Goal: Find specific page/section: Find specific page/section

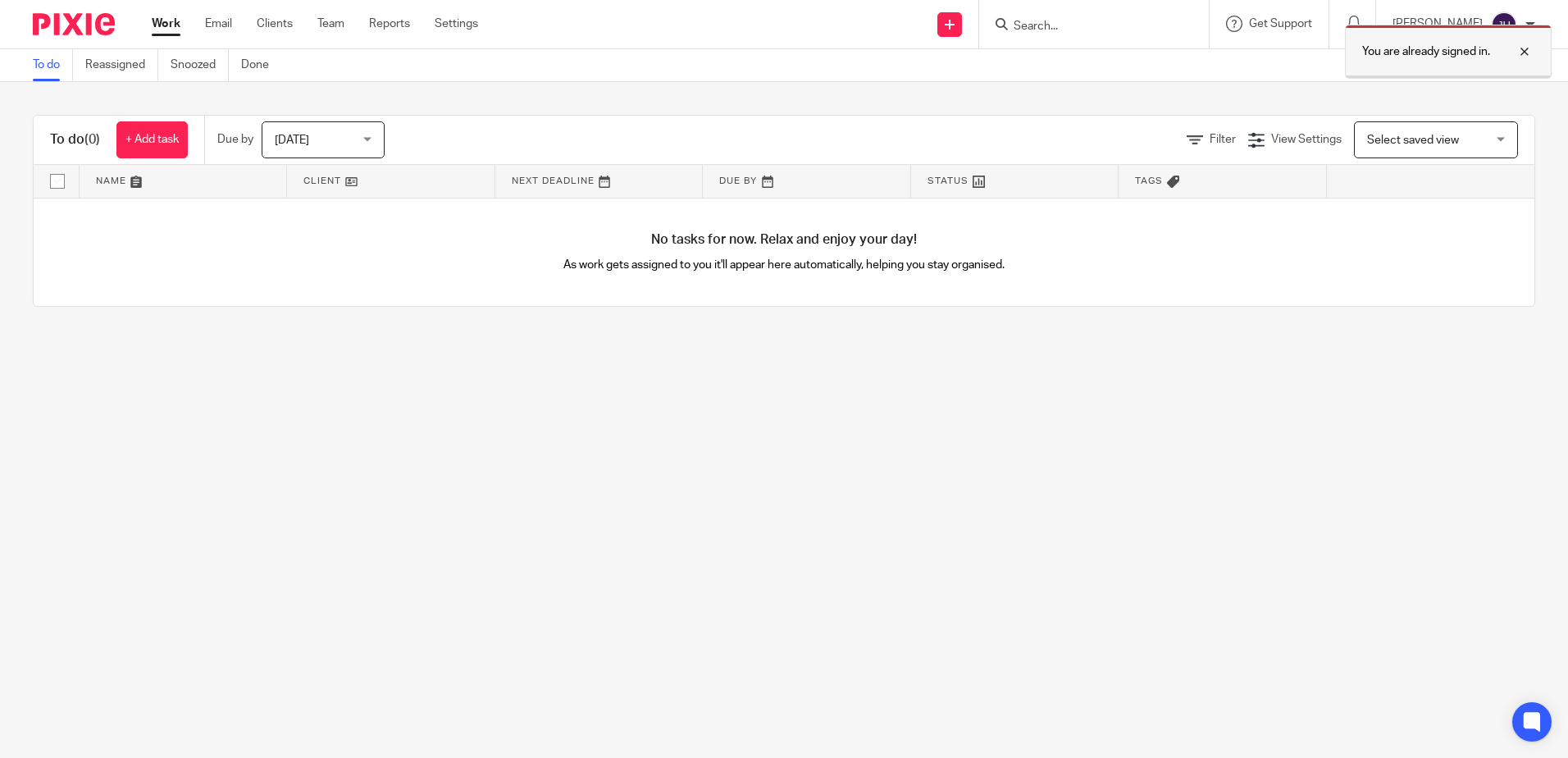
click at [1519, 52] on div at bounding box center [1512, 52] width 44 height 20
click at [1100, 28] on input "Search" at bounding box center [1086, 28] width 147 height 15
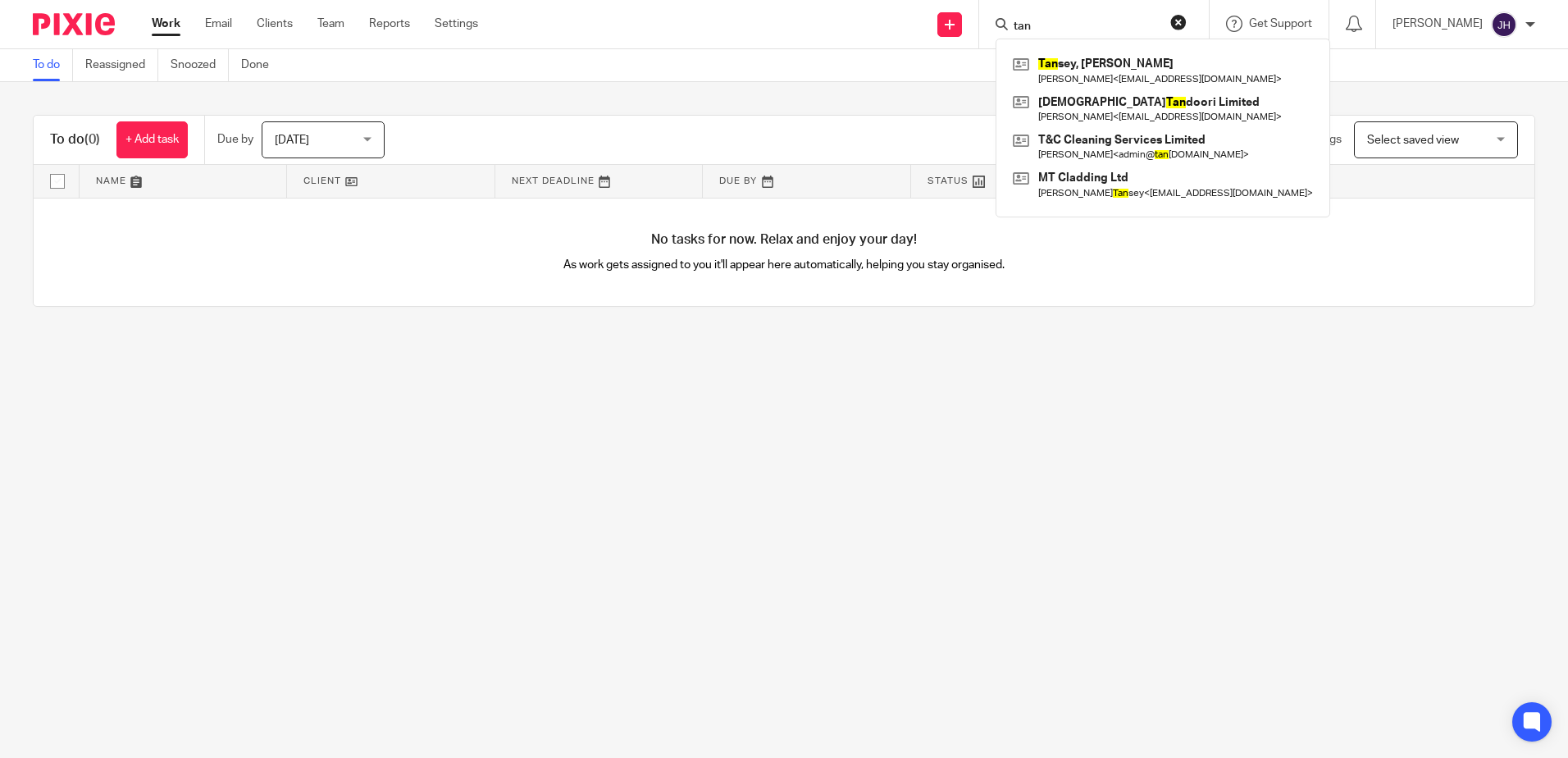
click at [1080, 24] on input "tan" at bounding box center [1086, 28] width 147 height 15
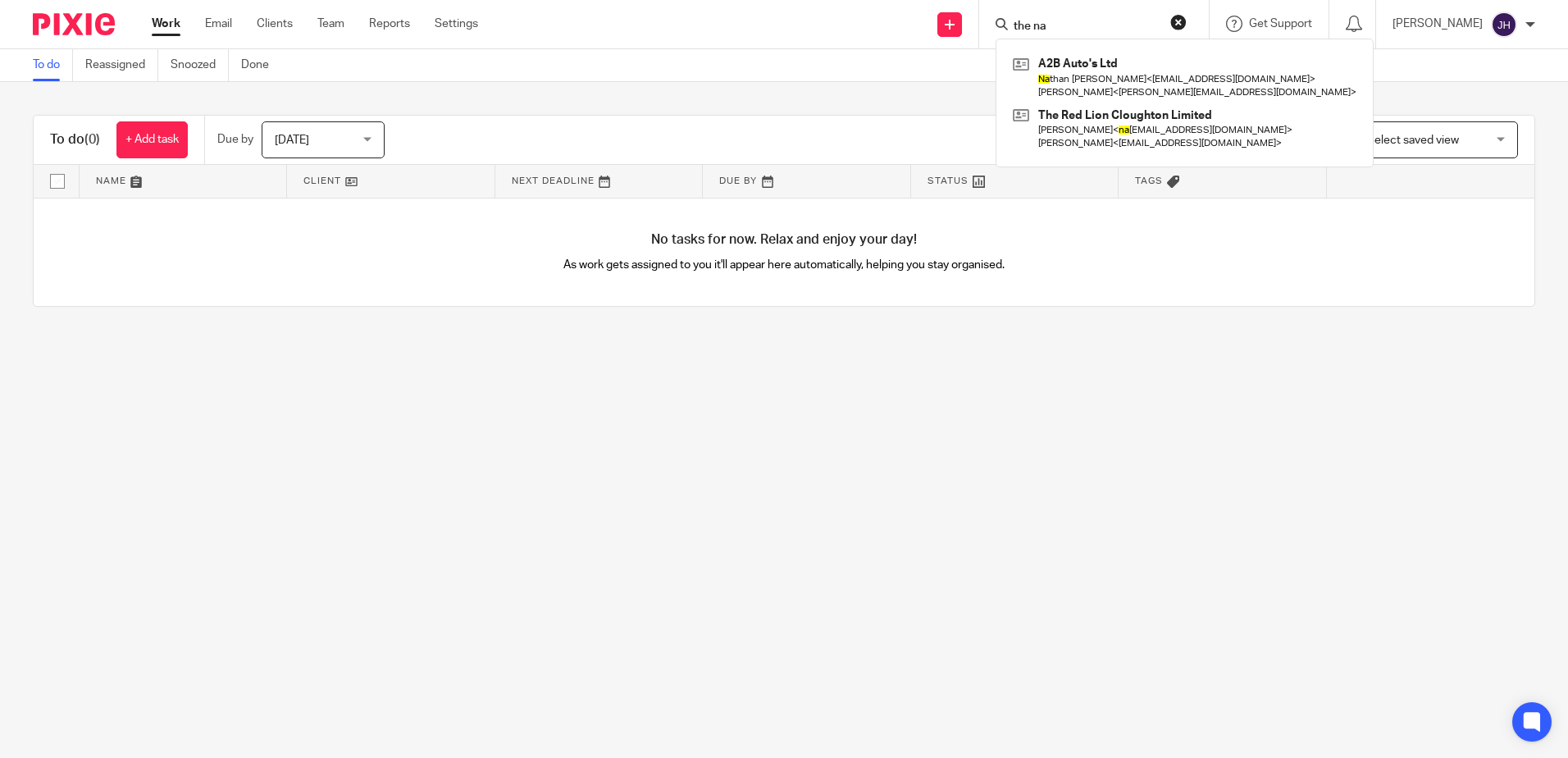
drag, startPoint x: 1091, startPoint y: 28, endPoint x: 1052, endPoint y: 34, distance: 39.5
click at [1052, 34] on div "the na" at bounding box center [1091, 24] width 191 height 20
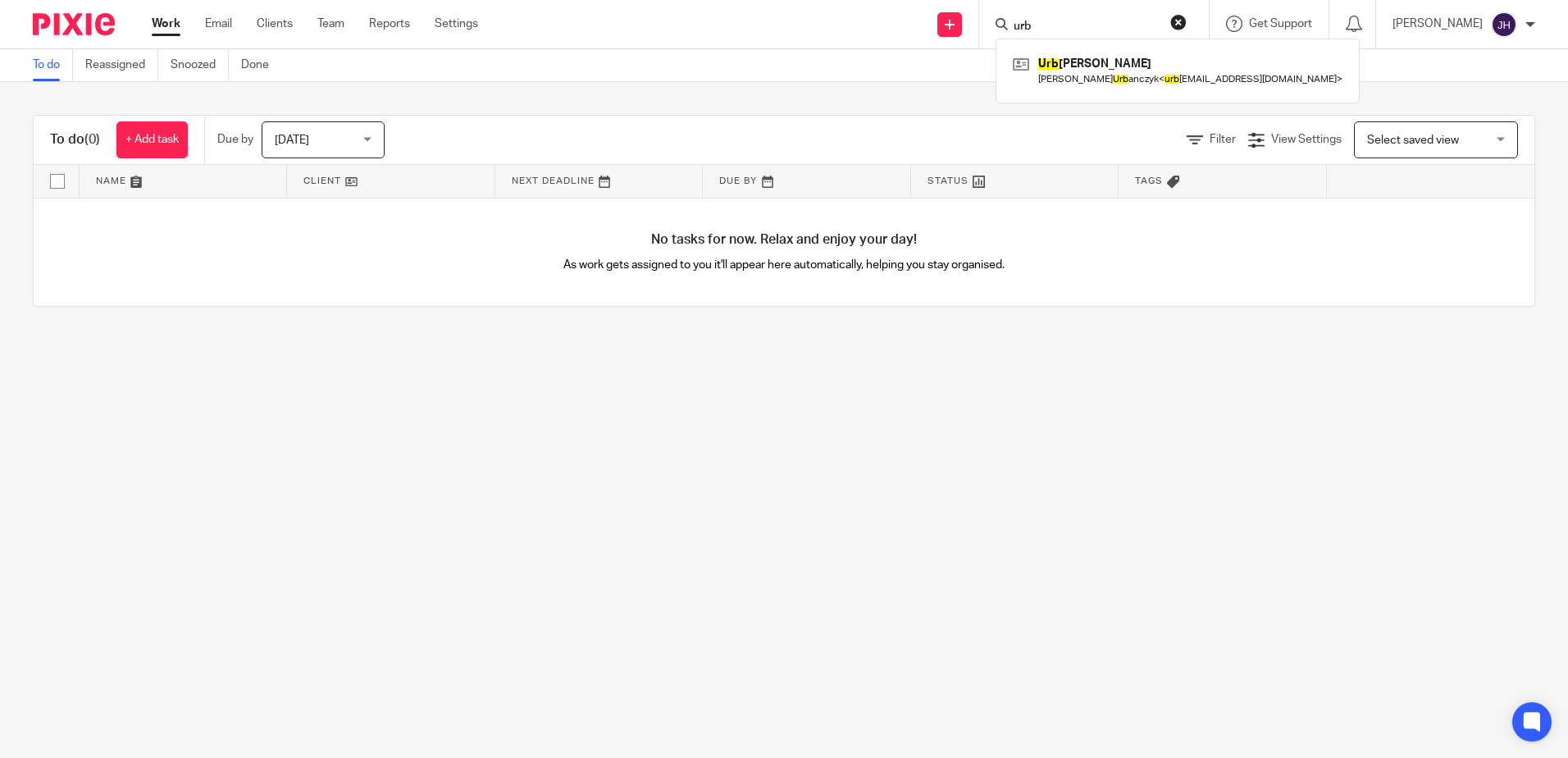
click at [1082, 26] on input "urb" at bounding box center [1086, 28] width 147 height 15
type input "u"
click at [1075, 23] on input "vea" at bounding box center [1086, 28] width 147 height 15
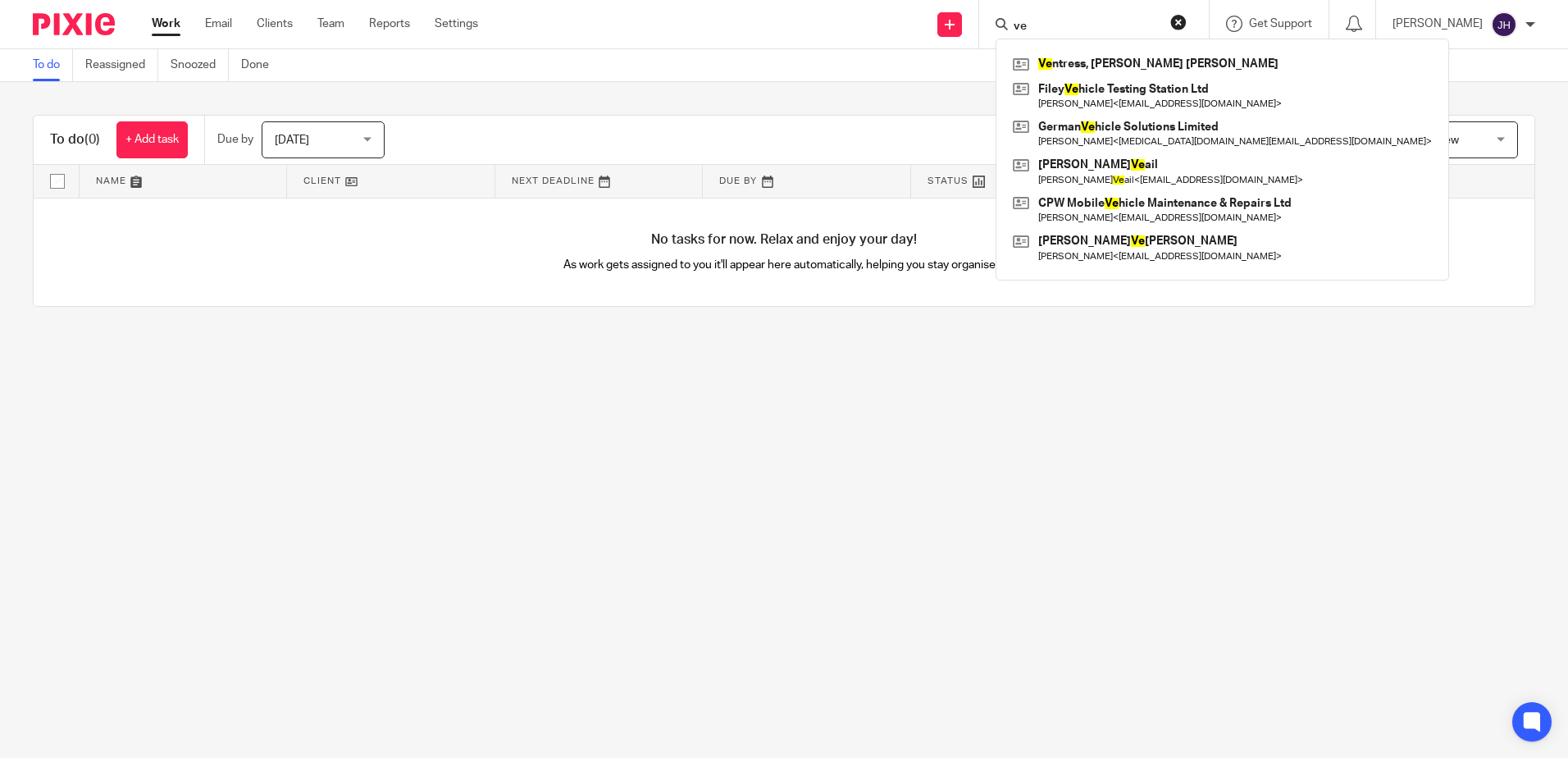
type input "v"
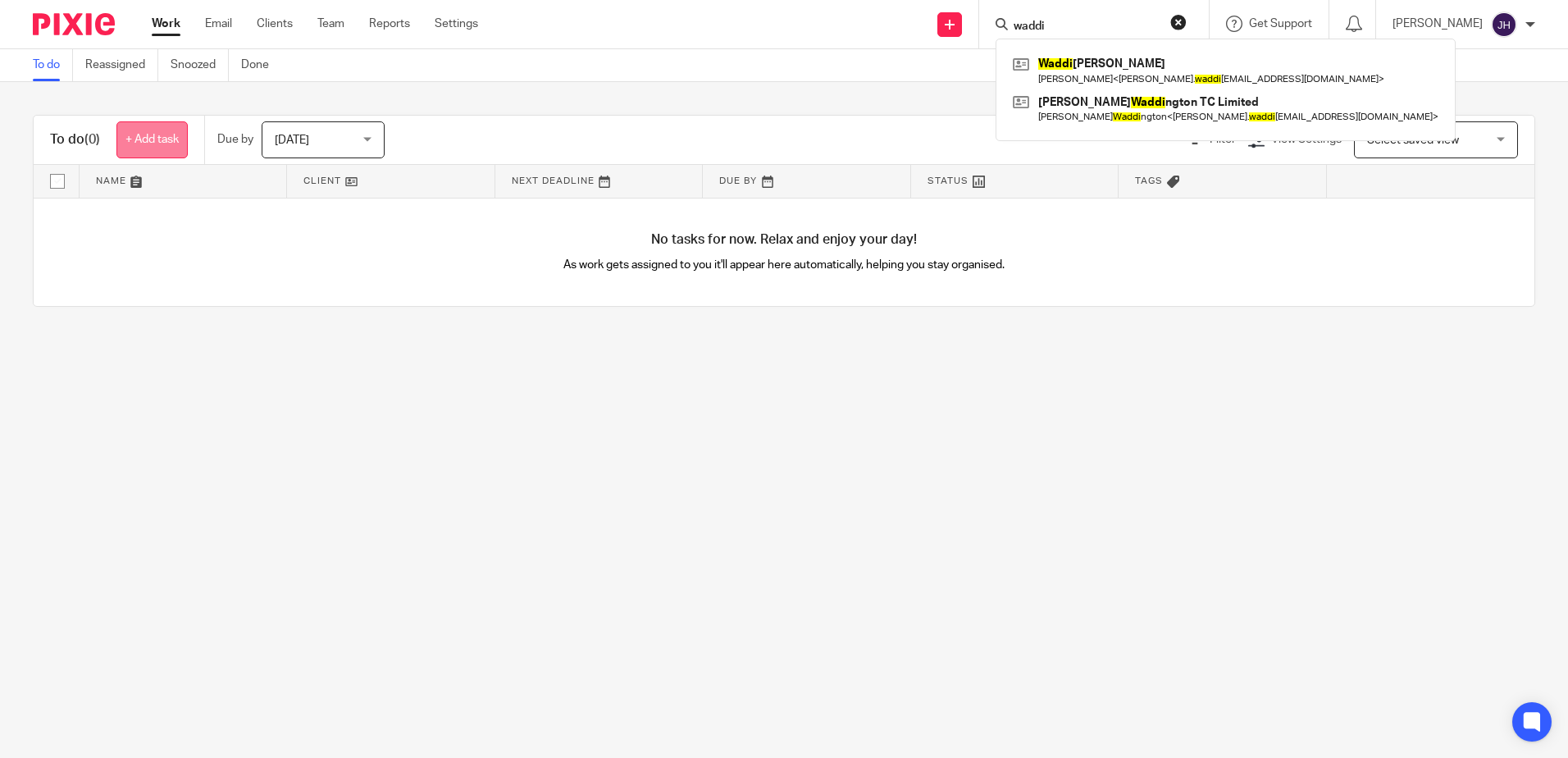
type input "waddi"
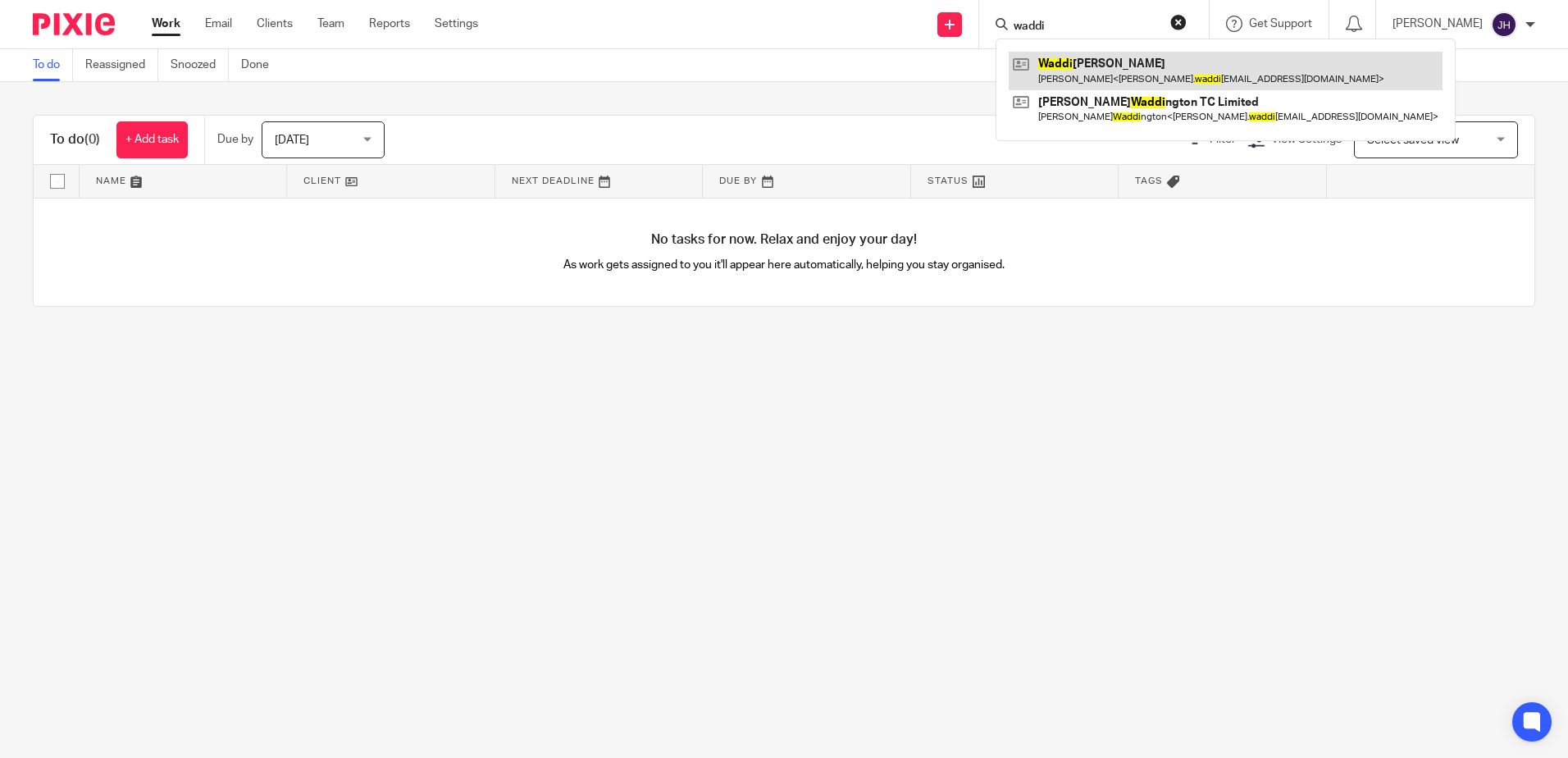
click at [1205, 72] on link at bounding box center [1225, 70] width 434 height 38
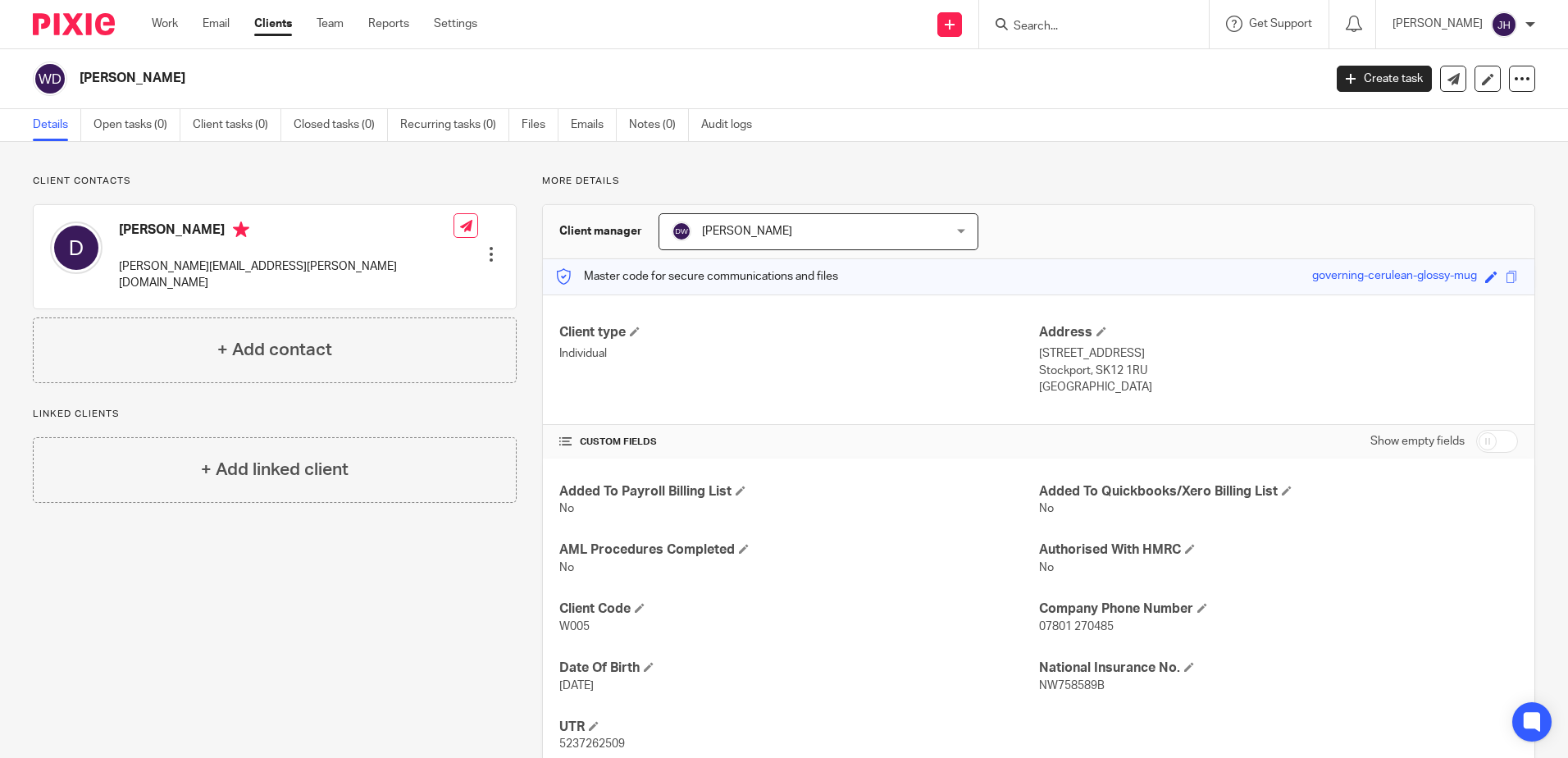
click at [1058, 22] on input "Search" at bounding box center [1086, 28] width 147 height 15
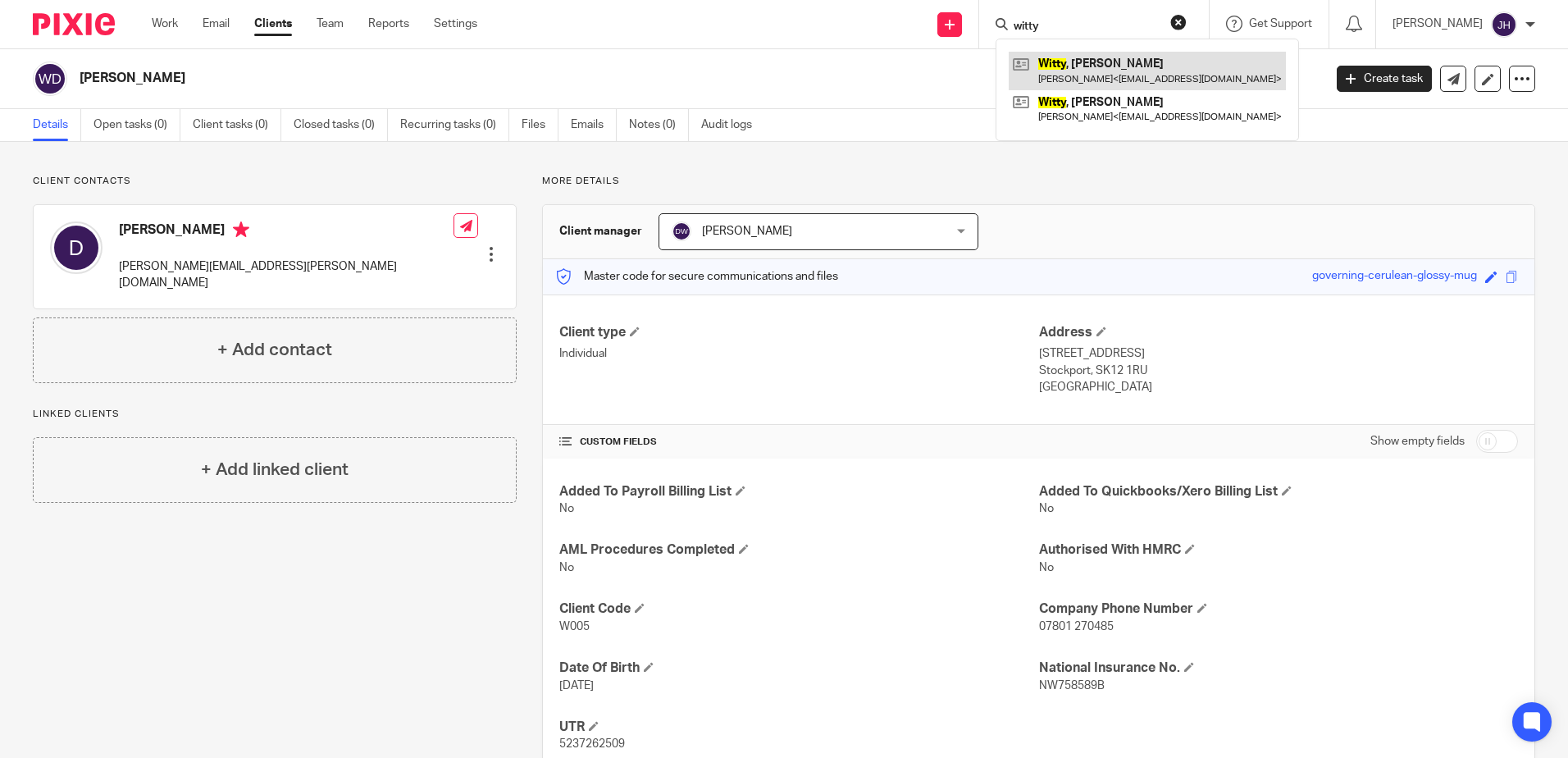
type input "witty"
click at [1149, 69] on link at bounding box center [1147, 70] width 277 height 38
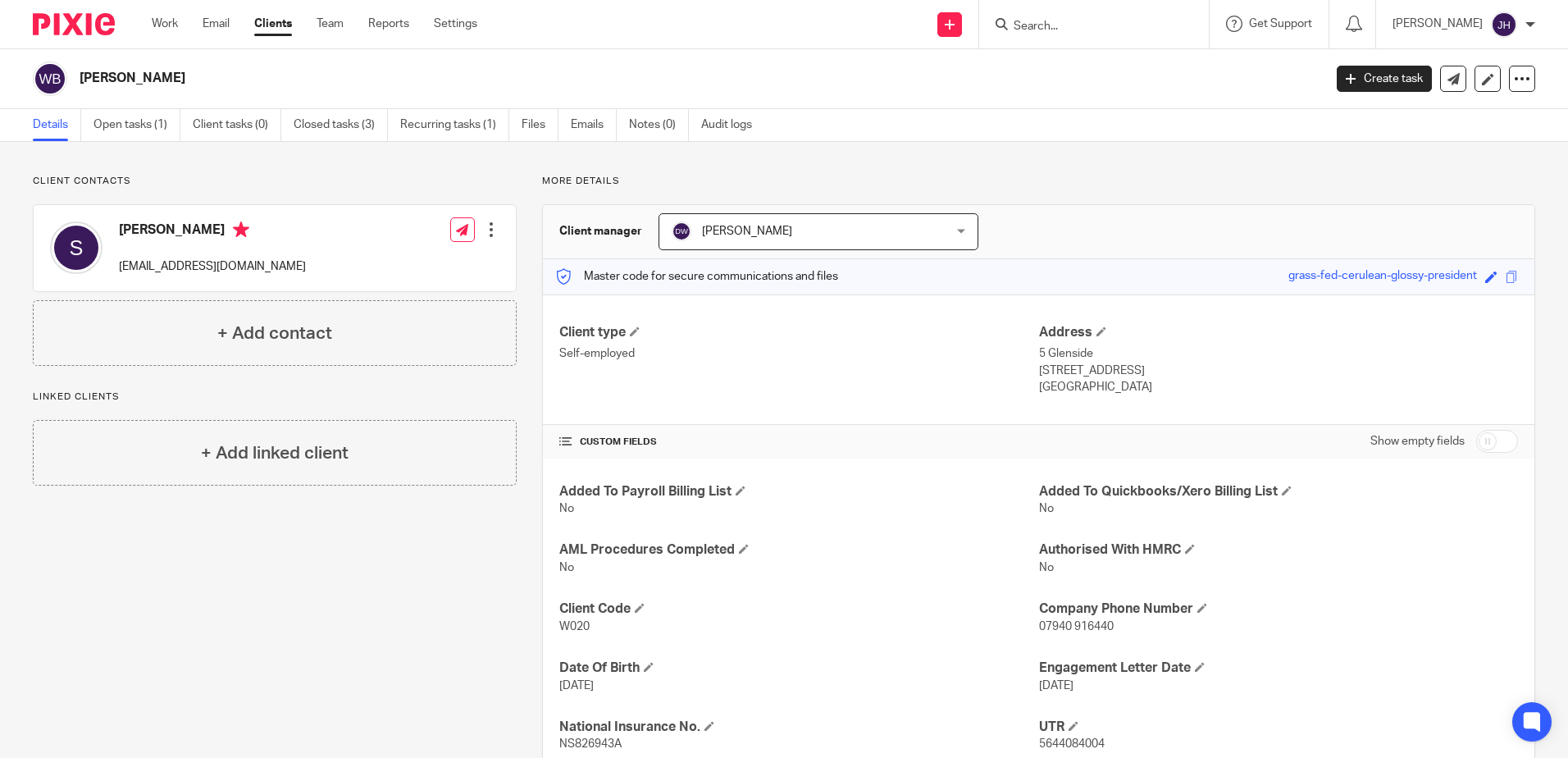
click at [1053, 19] on div at bounding box center [1091, 24] width 191 height 20
click at [1066, 18] on form at bounding box center [1099, 24] width 175 height 20
click at [1091, 31] on input "Search" at bounding box center [1086, 28] width 147 height 15
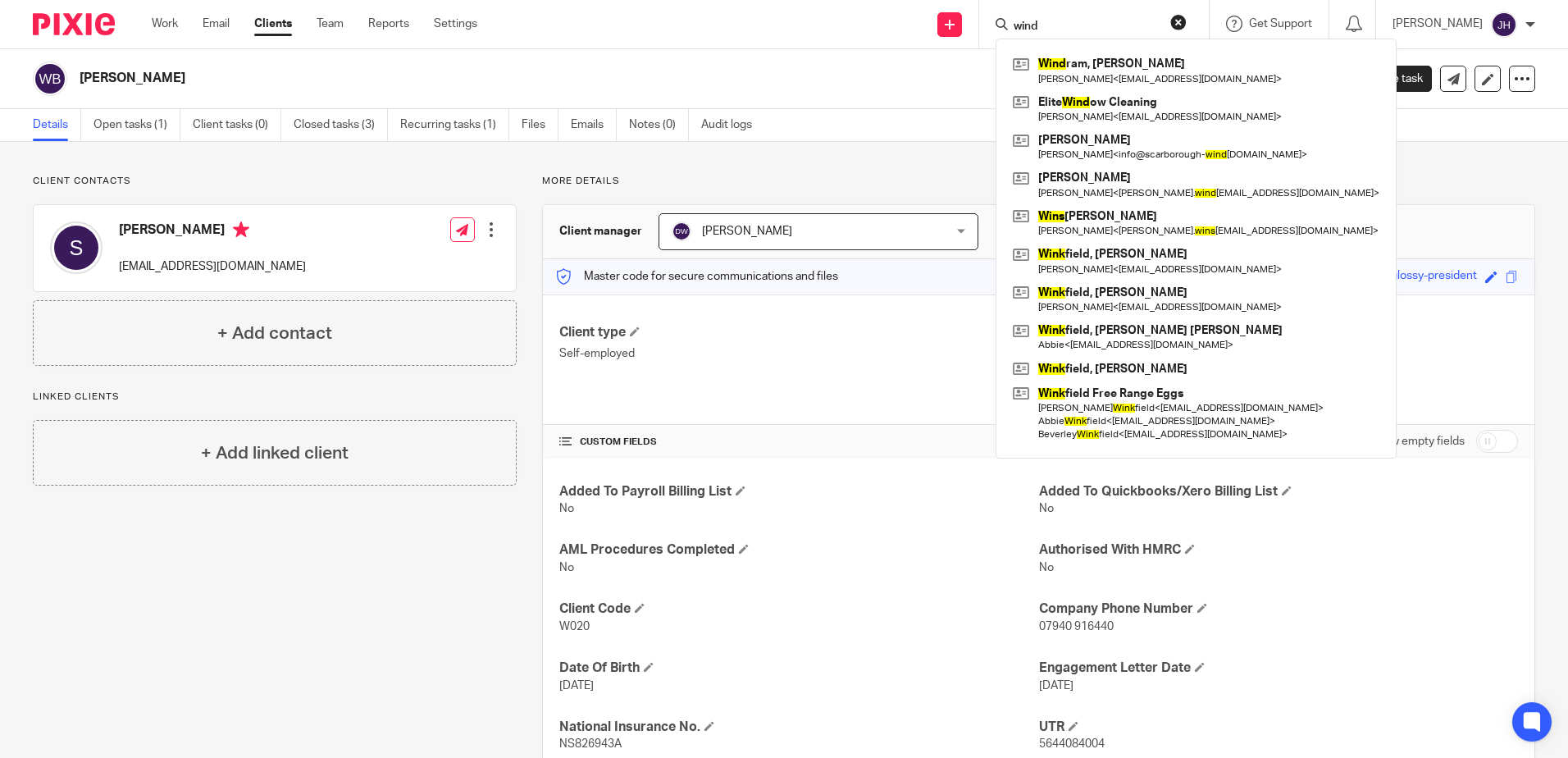
type input "wind"
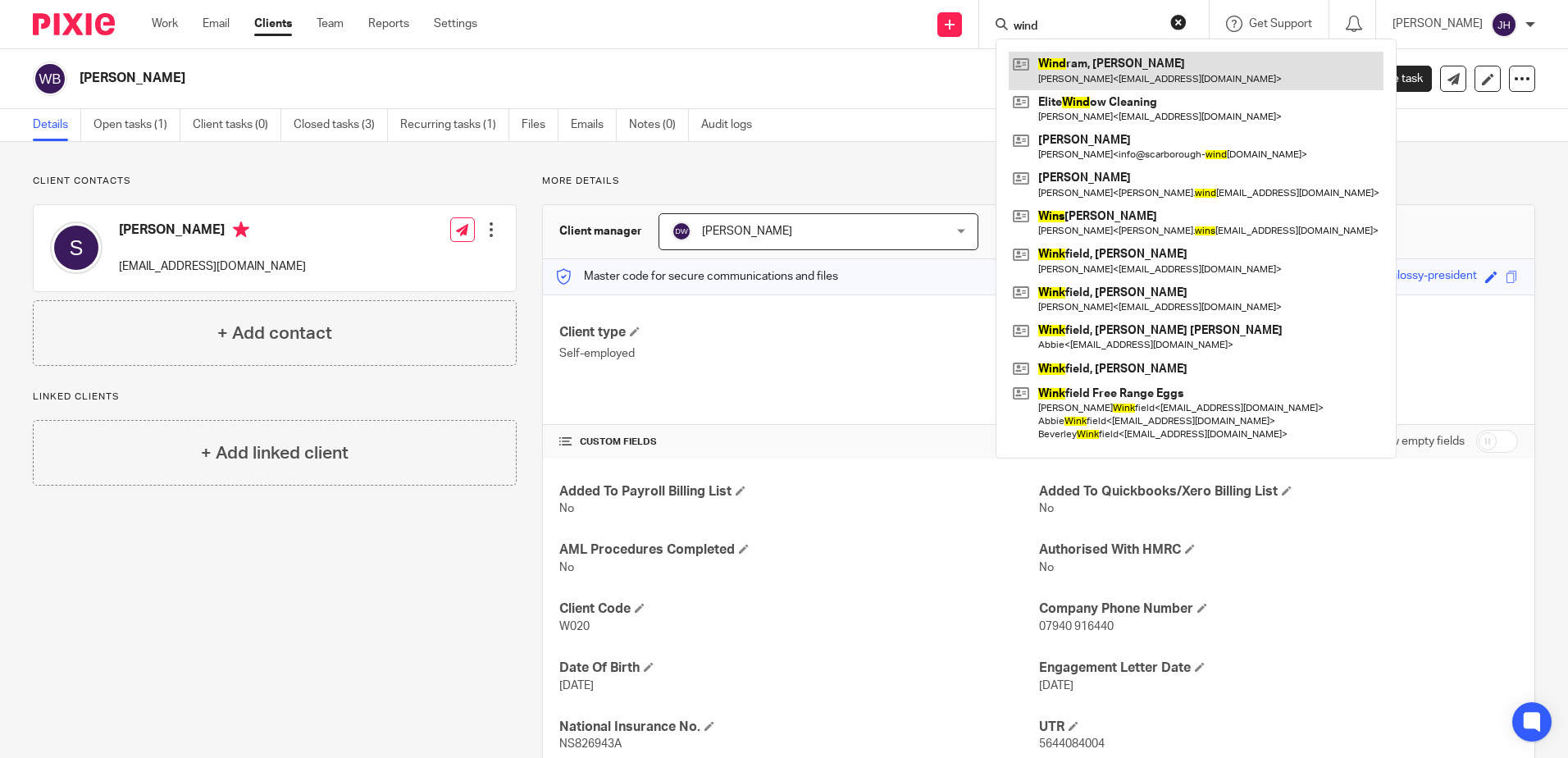
click at [1159, 77] on link at bounding box center [1195, 70] width 374 height 38
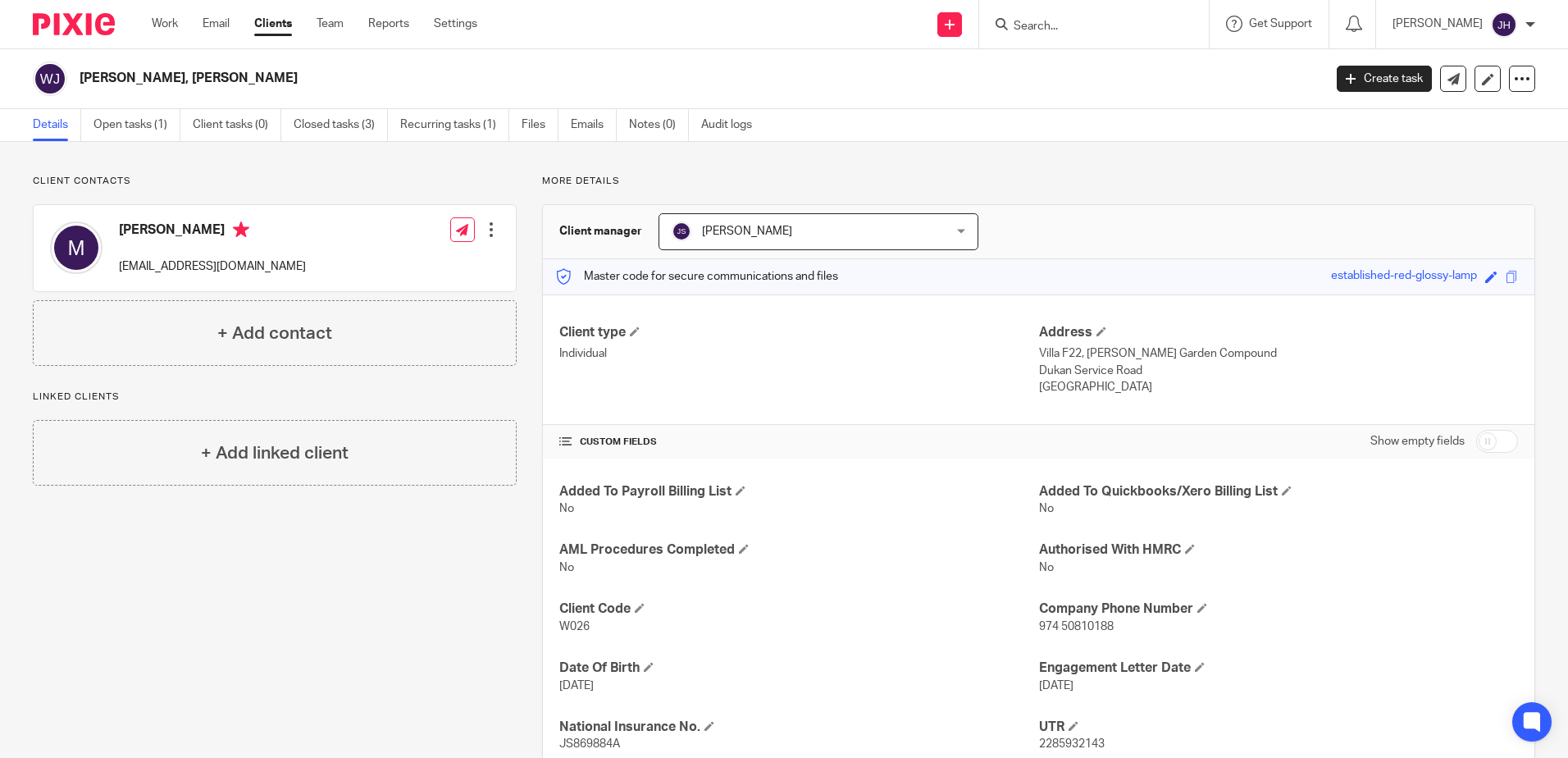
click at [1078, 31] on input "Search" at bounding box center [1086, 28] width 147 height 15
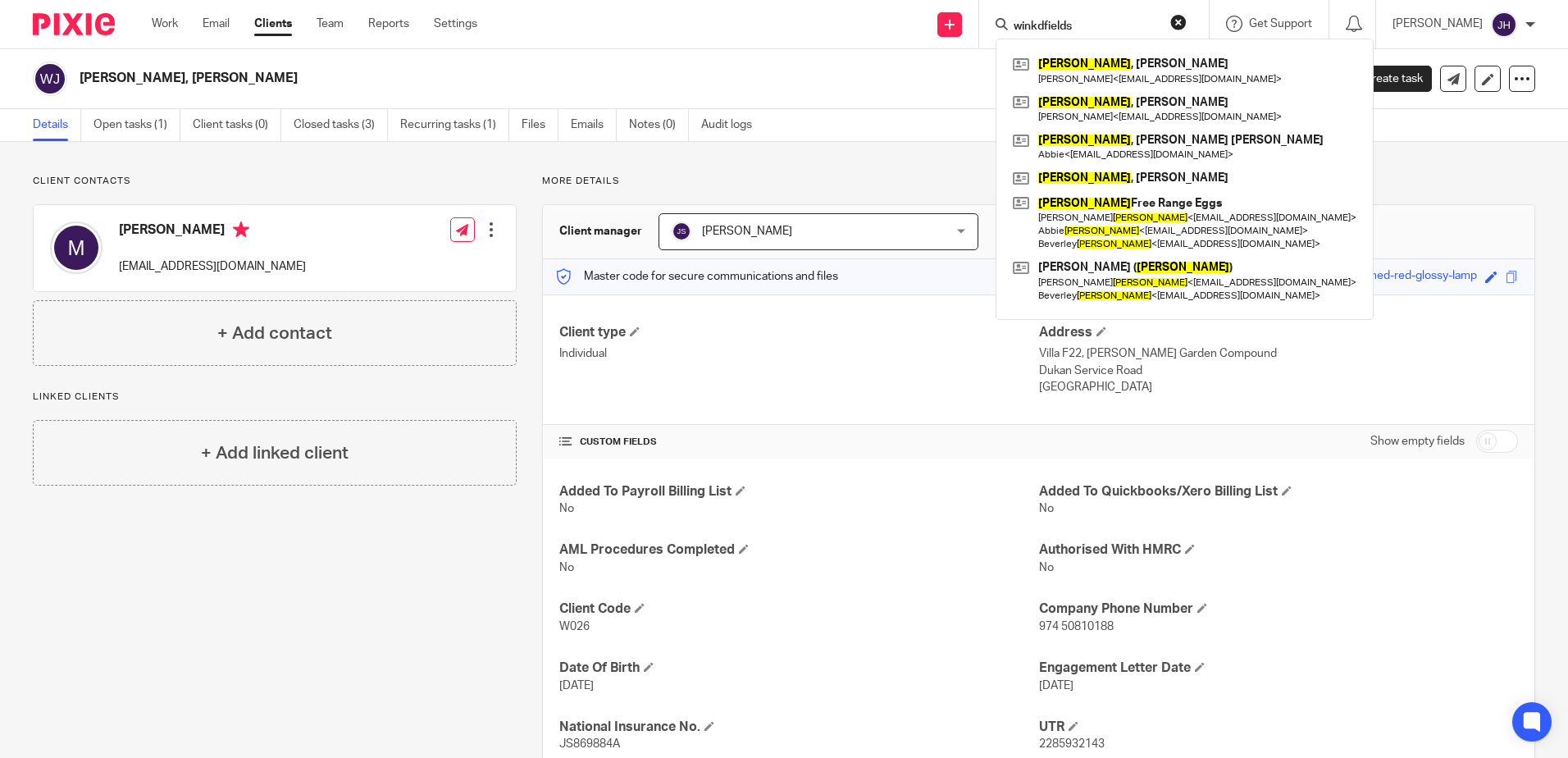
click at [1123, 23] on input "winkdfields" at bounding box center [1086, 28] width 147 height 15
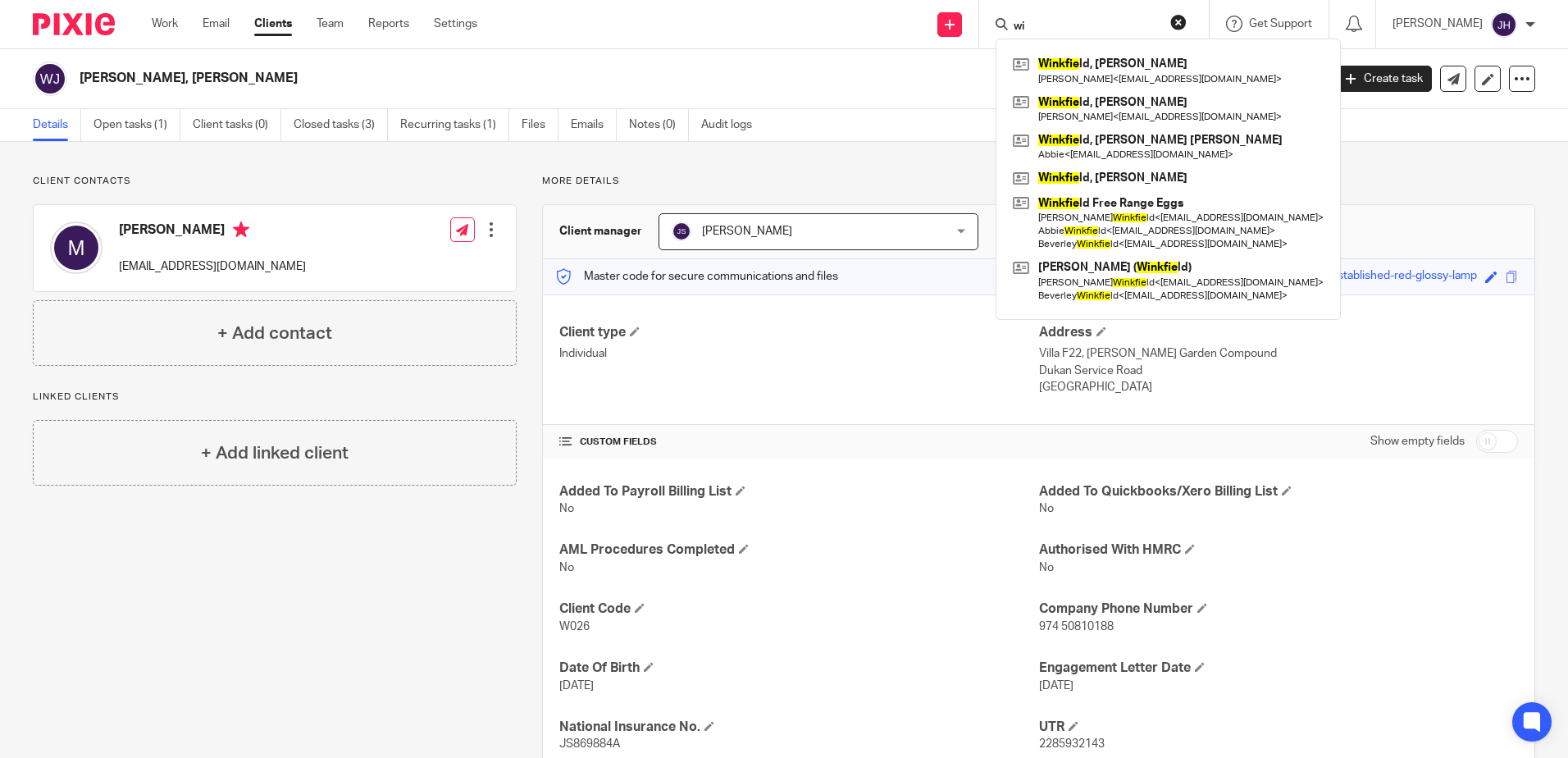
type input "w"
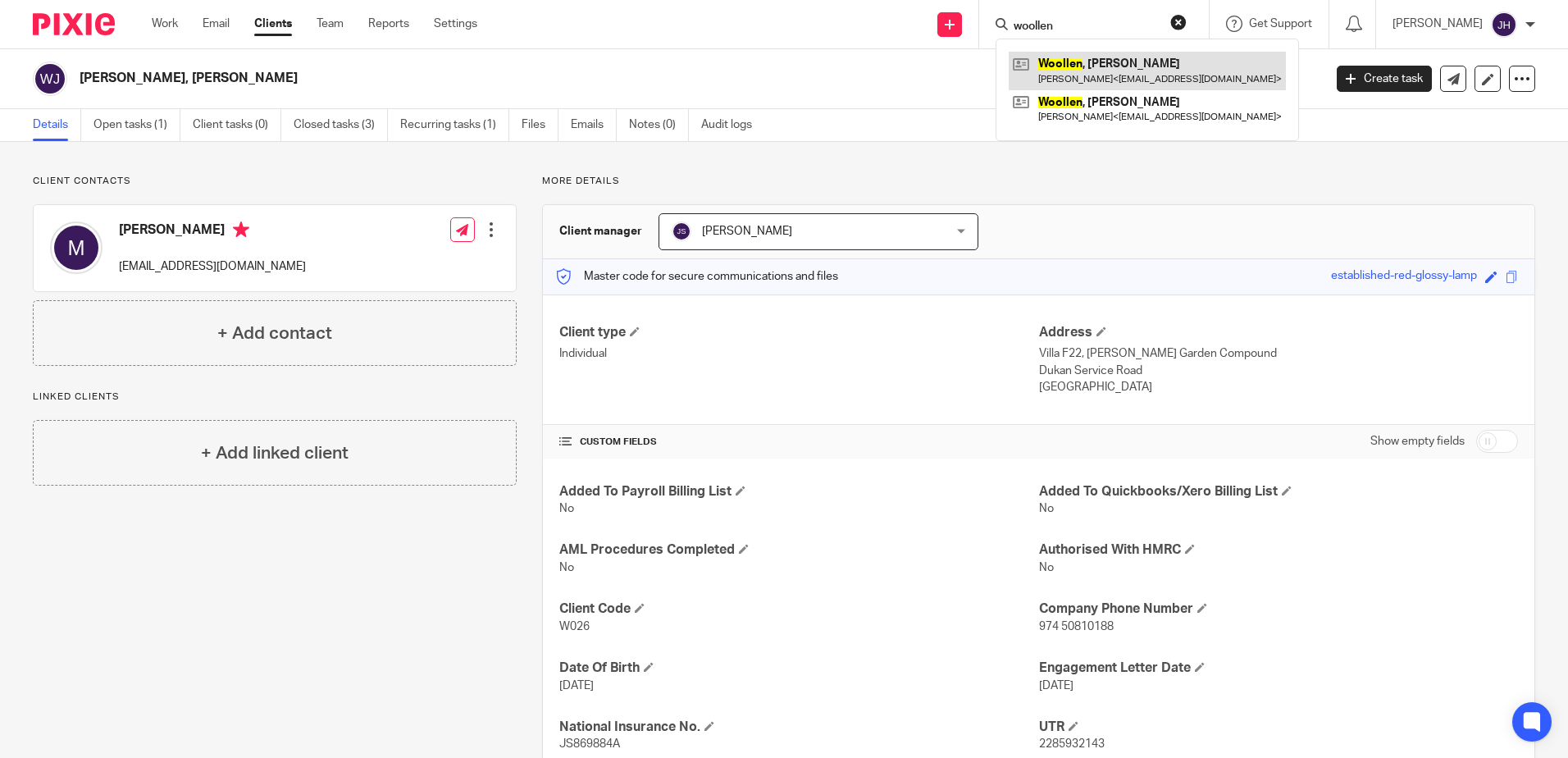
type input "woollen"
click at [1178, 77] on link at bounding box center [1147, 70] width 277 height 38
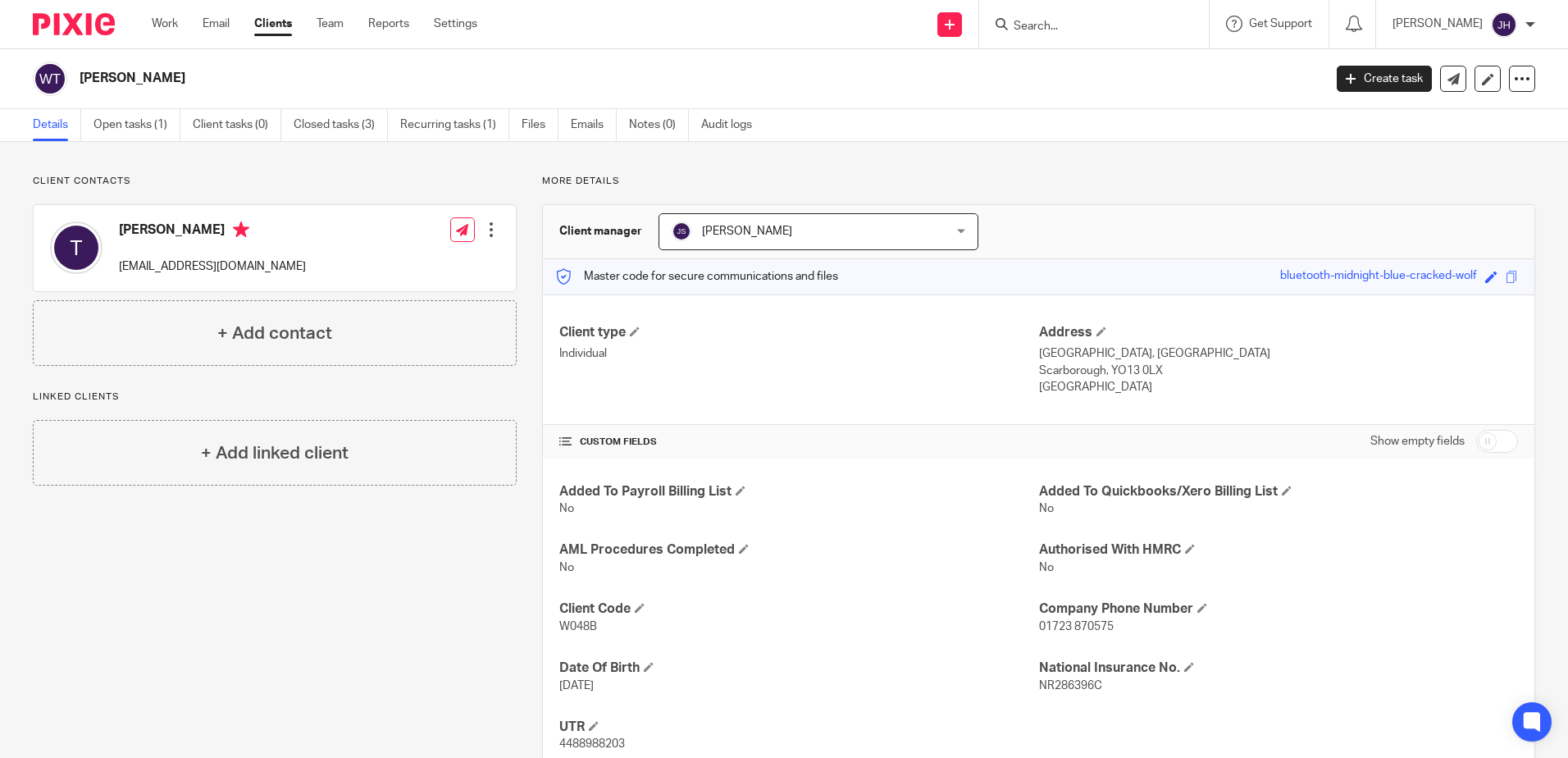
click at [1072, 26] on input "Search" at bounding box center [1086, 28] width 147 height 15
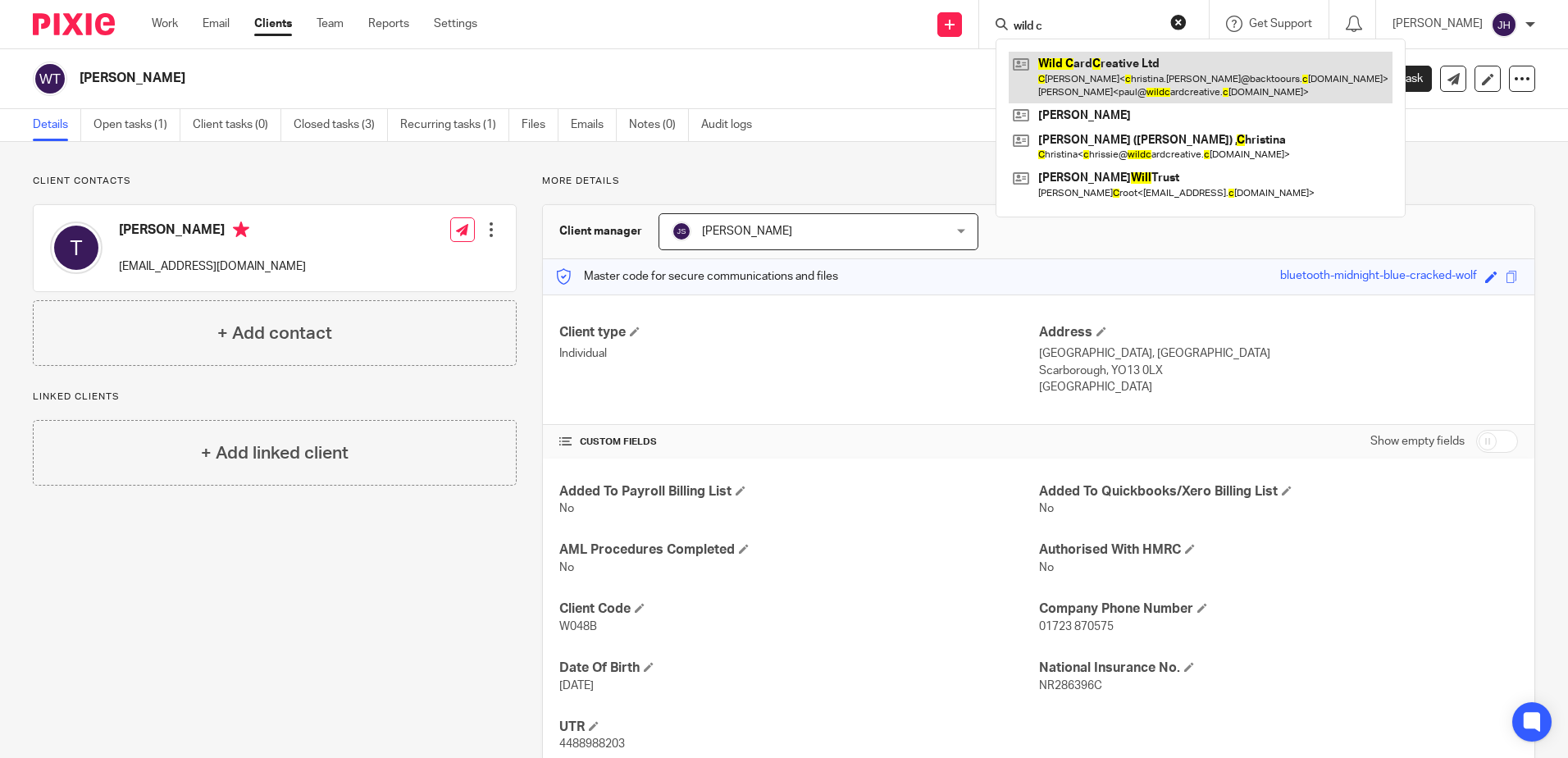
type input "wild c"
click at [1106, 65] on link at bounding box center [1200, 77] width 384 height 51
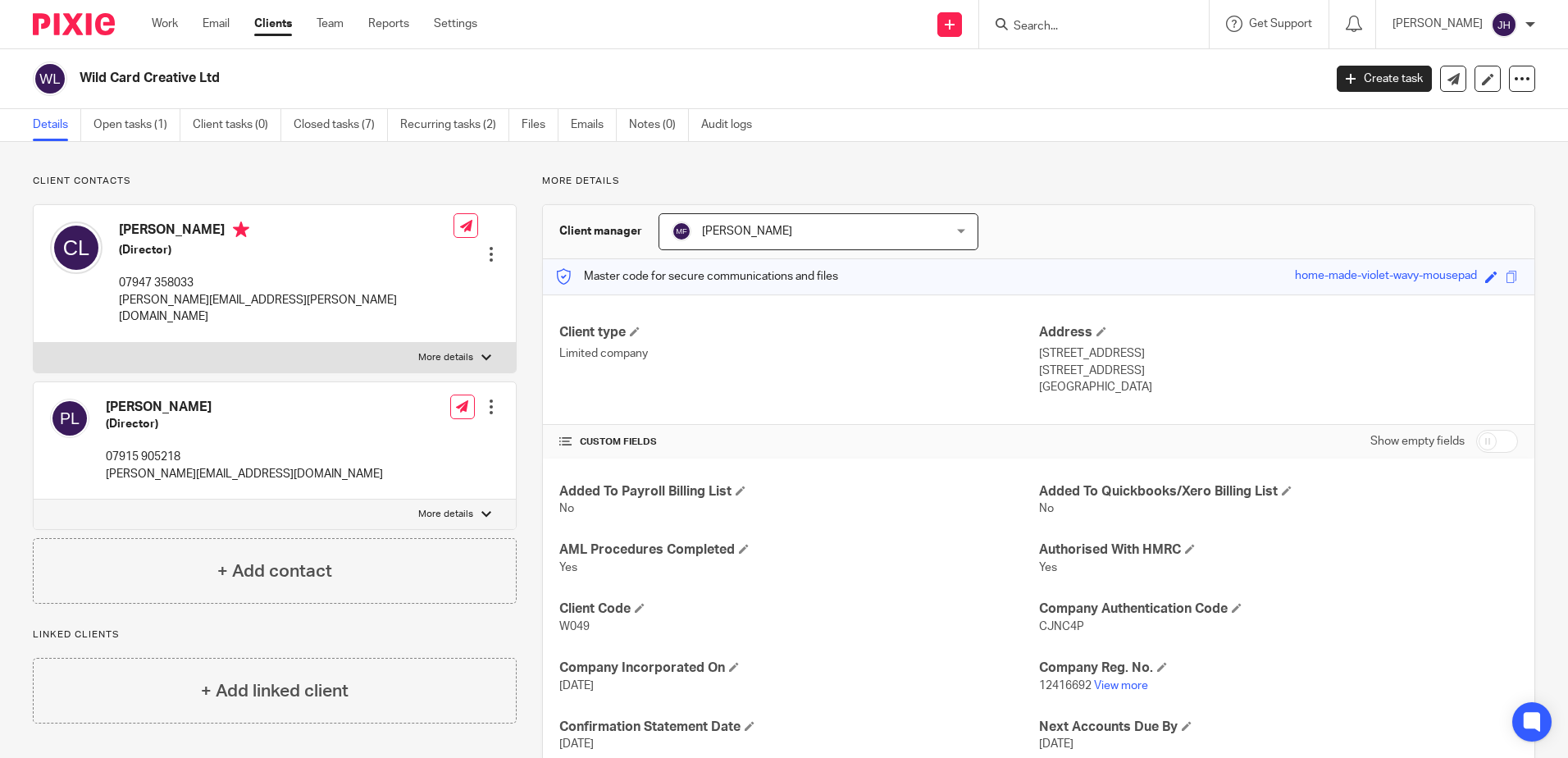
click at [1072, 18] on form at bounding box center [1099, 24] width 175 height 20
click at [1077, 23] on input "Search" at bounding box center [1086, 28] width 147 height 15
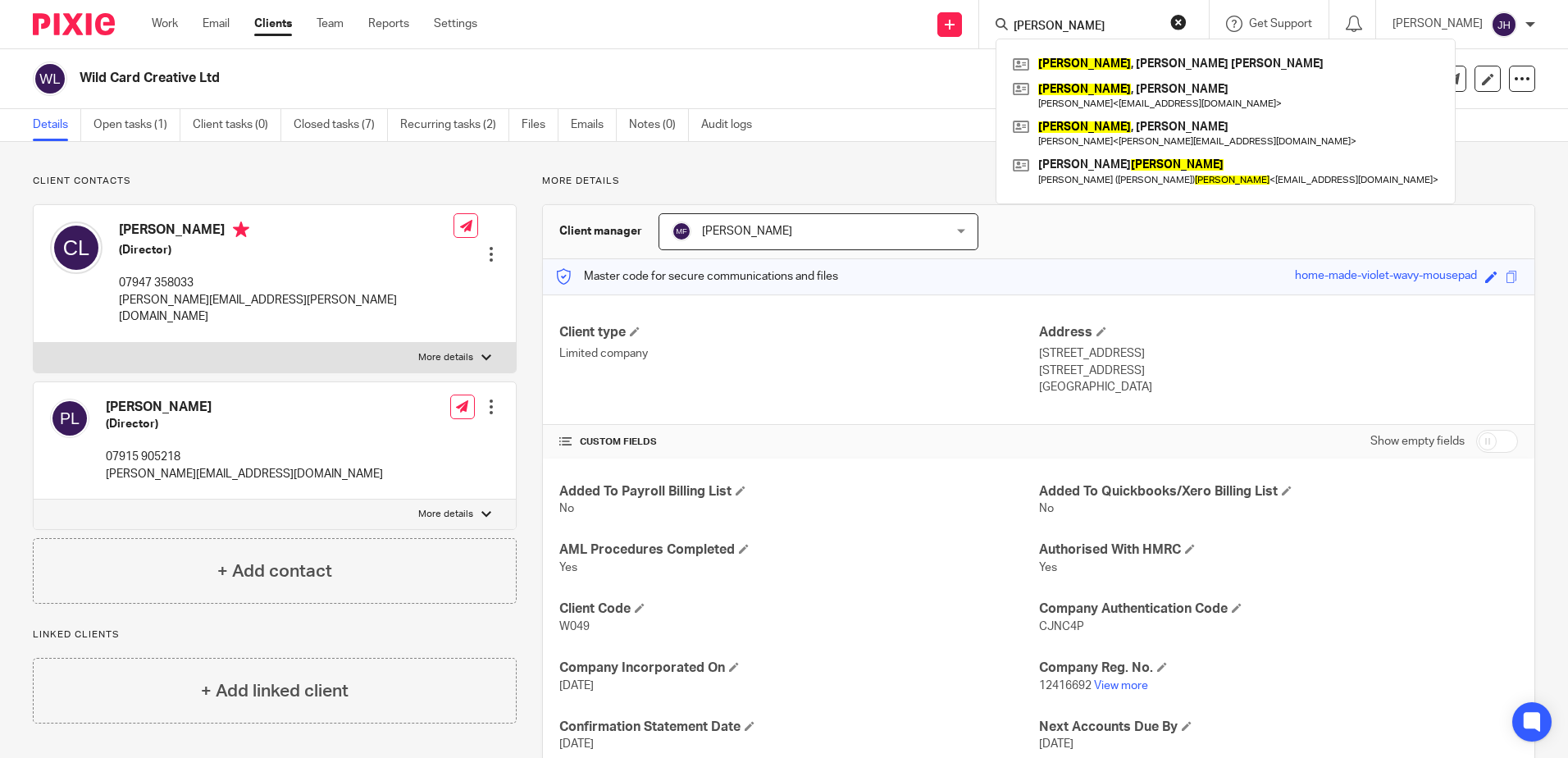
click at [1124, 20] on input "[PERSON_NAME]" at bounding box center [1086, 28] width 147 height 15
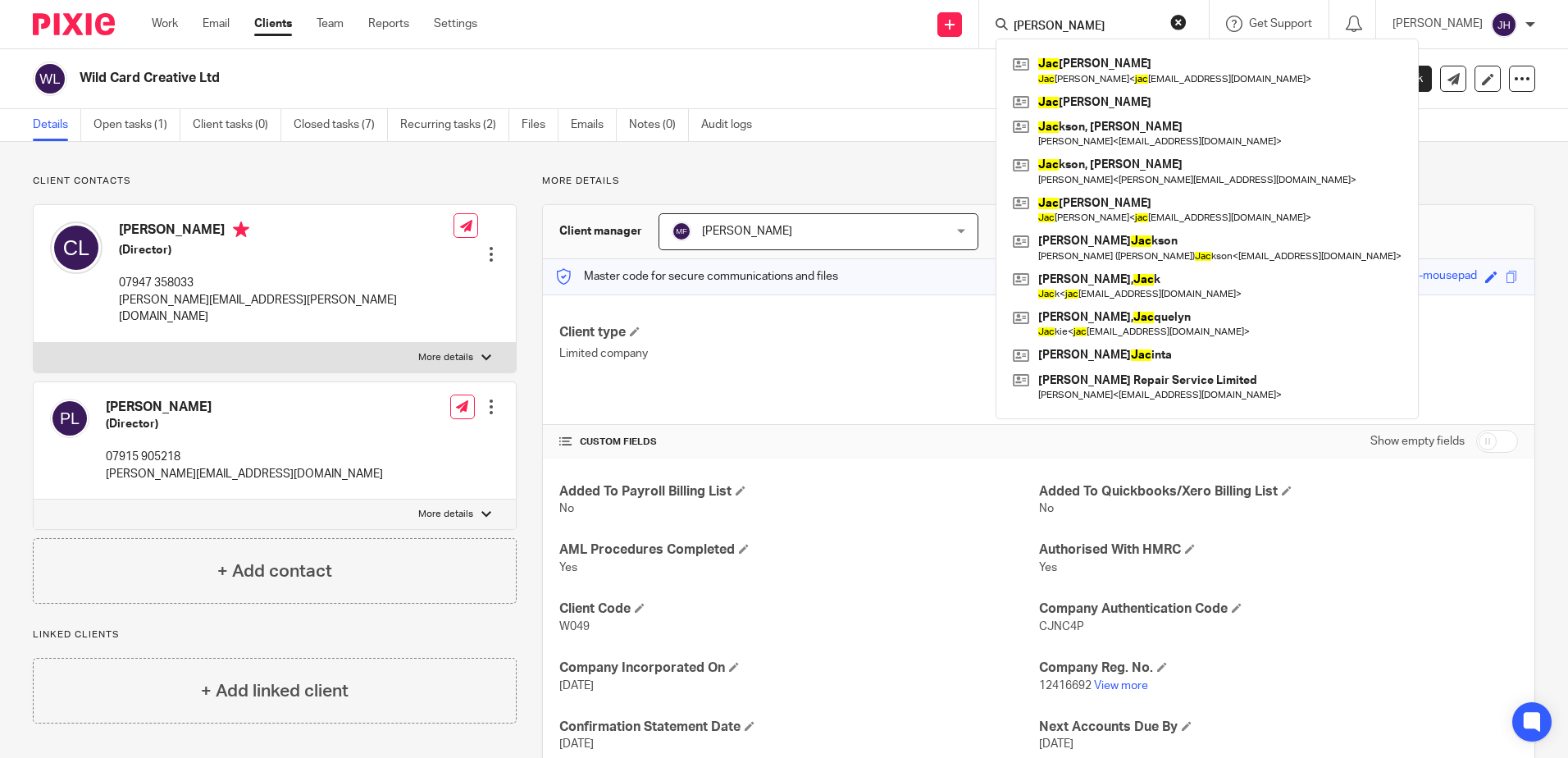
type input "J"
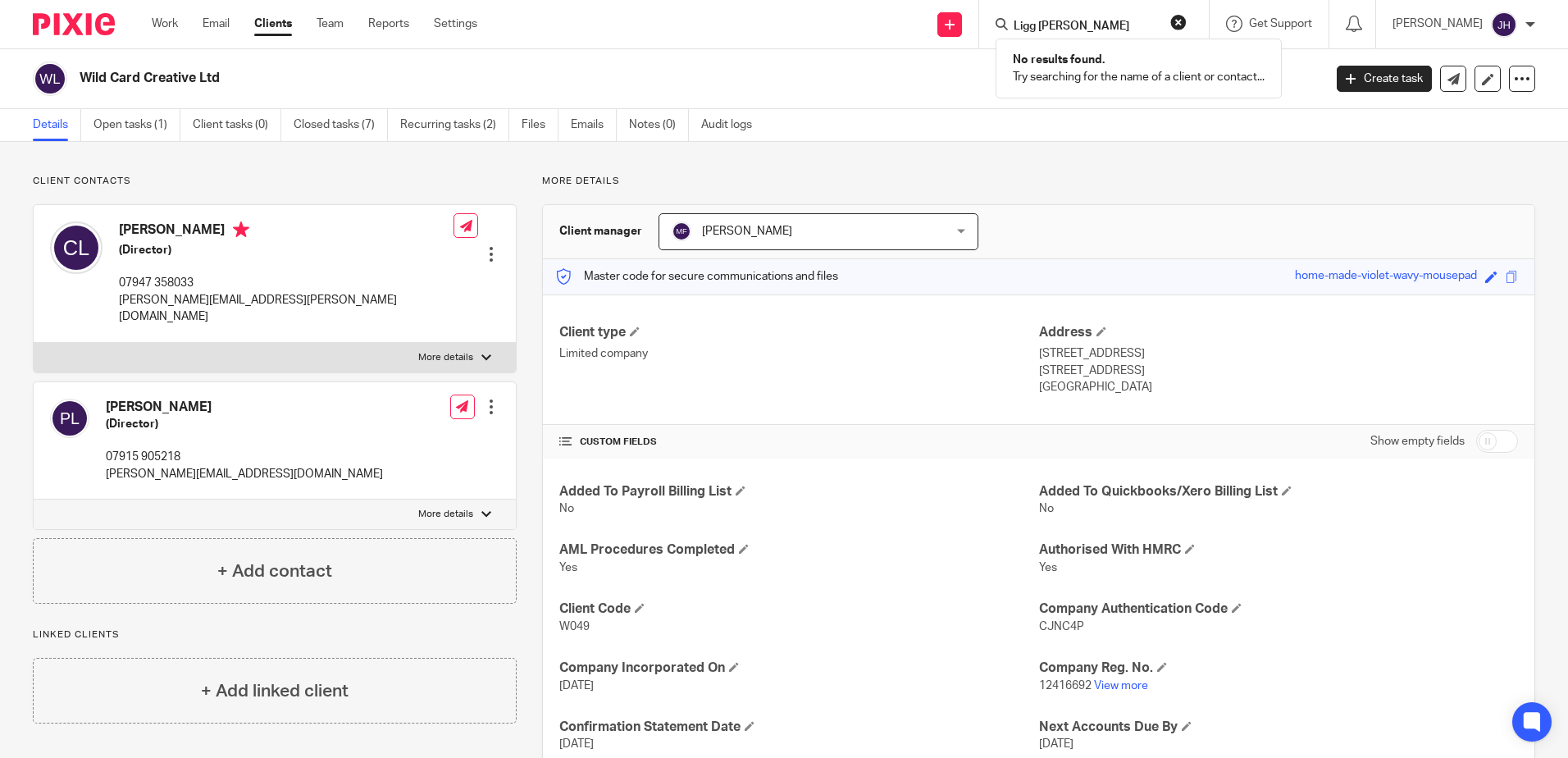
type input "Ligg nancy"
click at [1024, 116] on div "Details Open tasks (1) Client tasks (0) Closed tasks (7) Recurring tasks (2) Fi…" at bounding box center [784, 125] width 1568 height 33
click at [1065, 23] on input "Search" at bounding box center [1086, 28] width 147 height 15
type input "m"
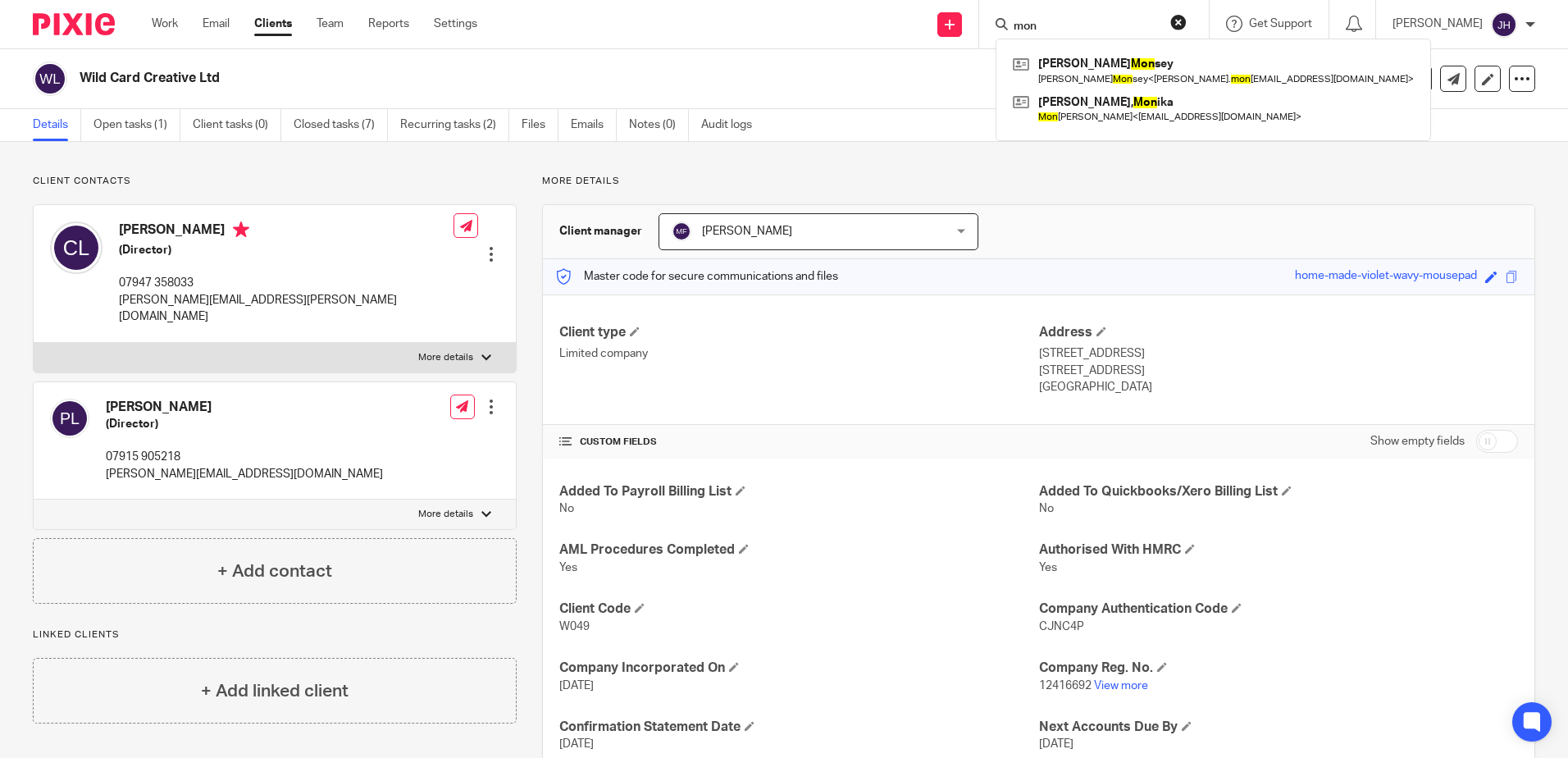
type input "mon"
click at [1080, 175] on p "More details" at bounding box center [1039, 182] width 993 height 13
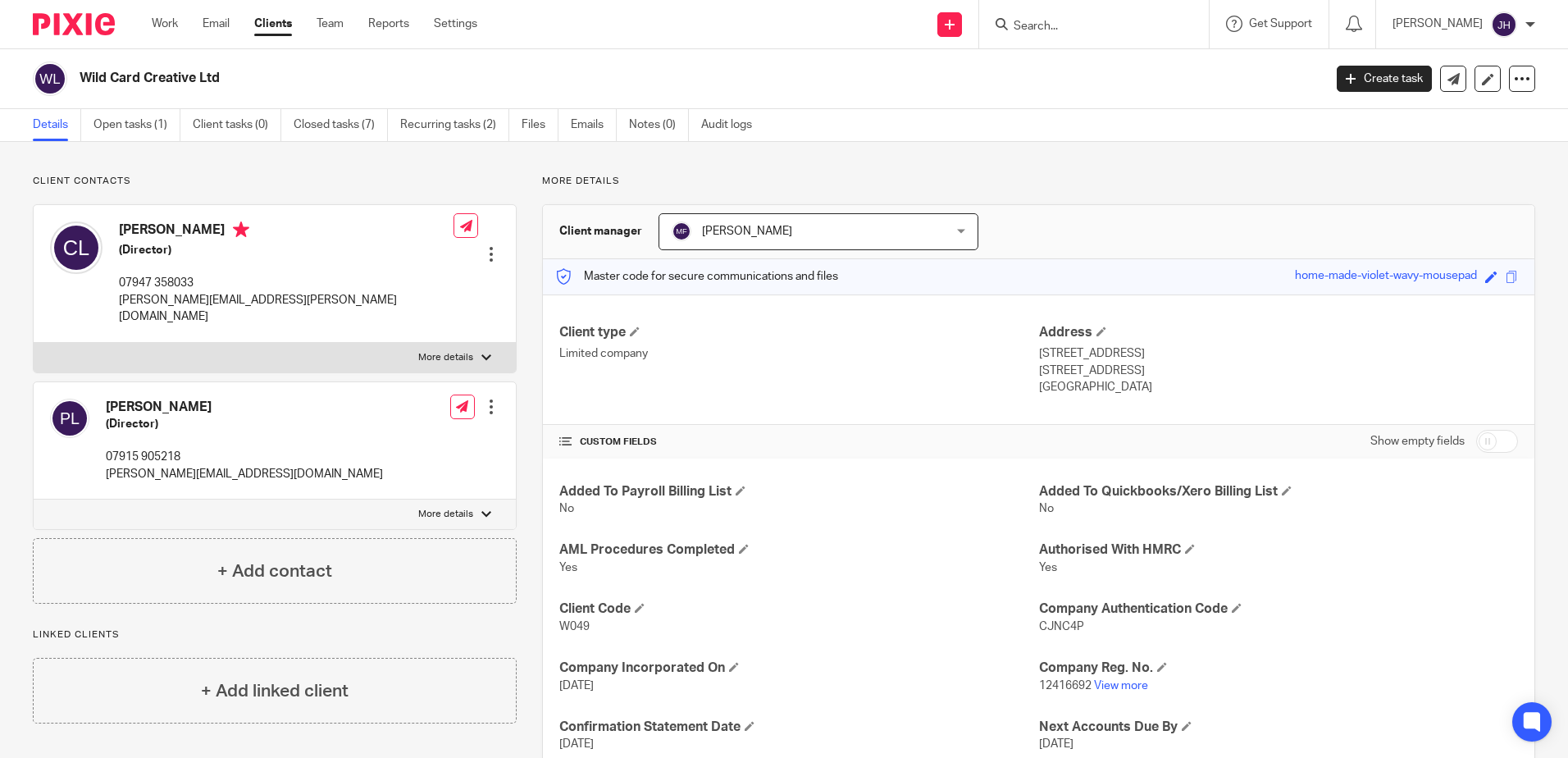
click at [1070, 24] on input "Search" at bounding box center [1086, 28] width 147 height 15
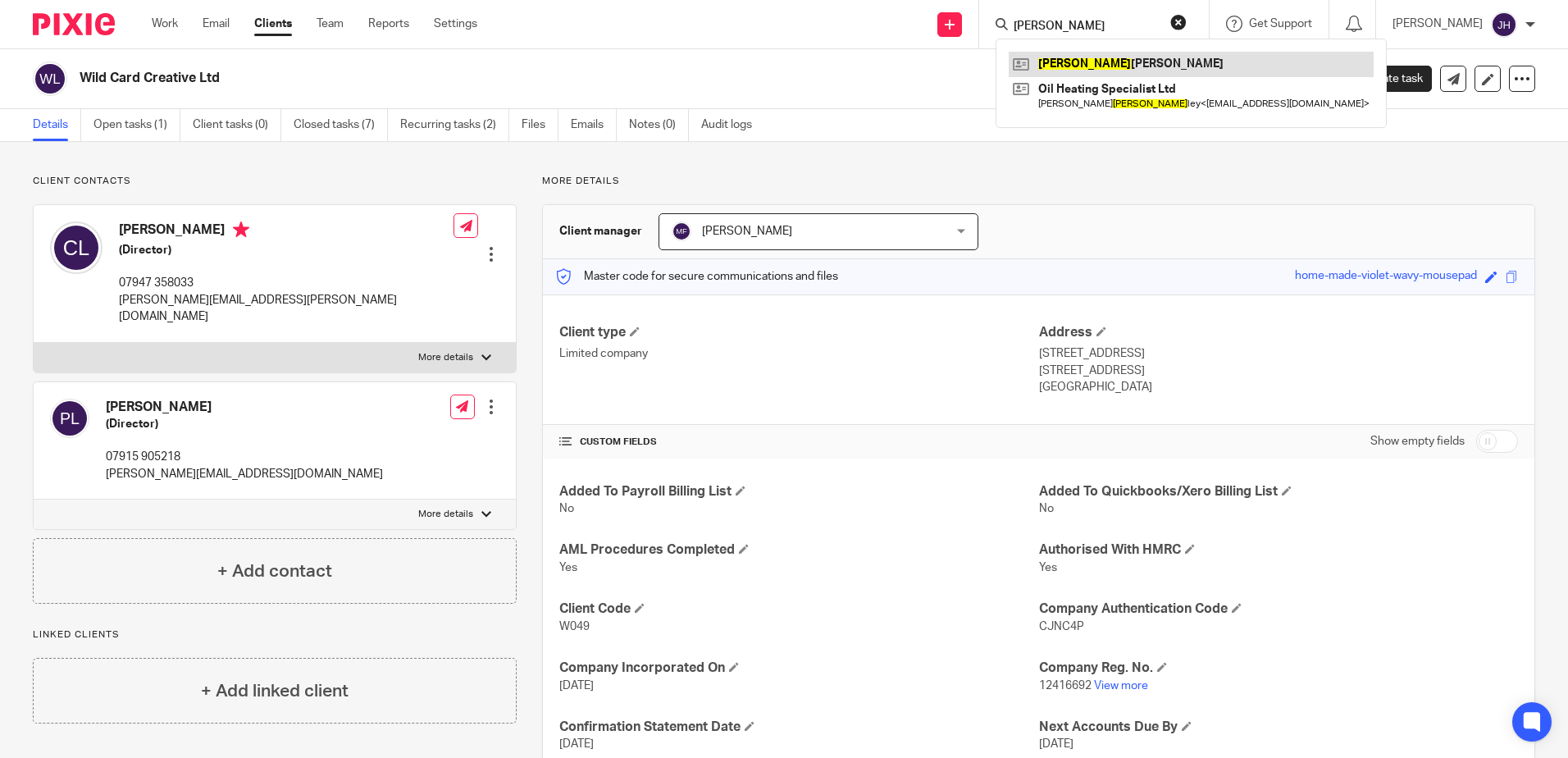
type input "Yax"
click at [1095, 59] on link at bounding box center [1191, 64] width 365 height 24
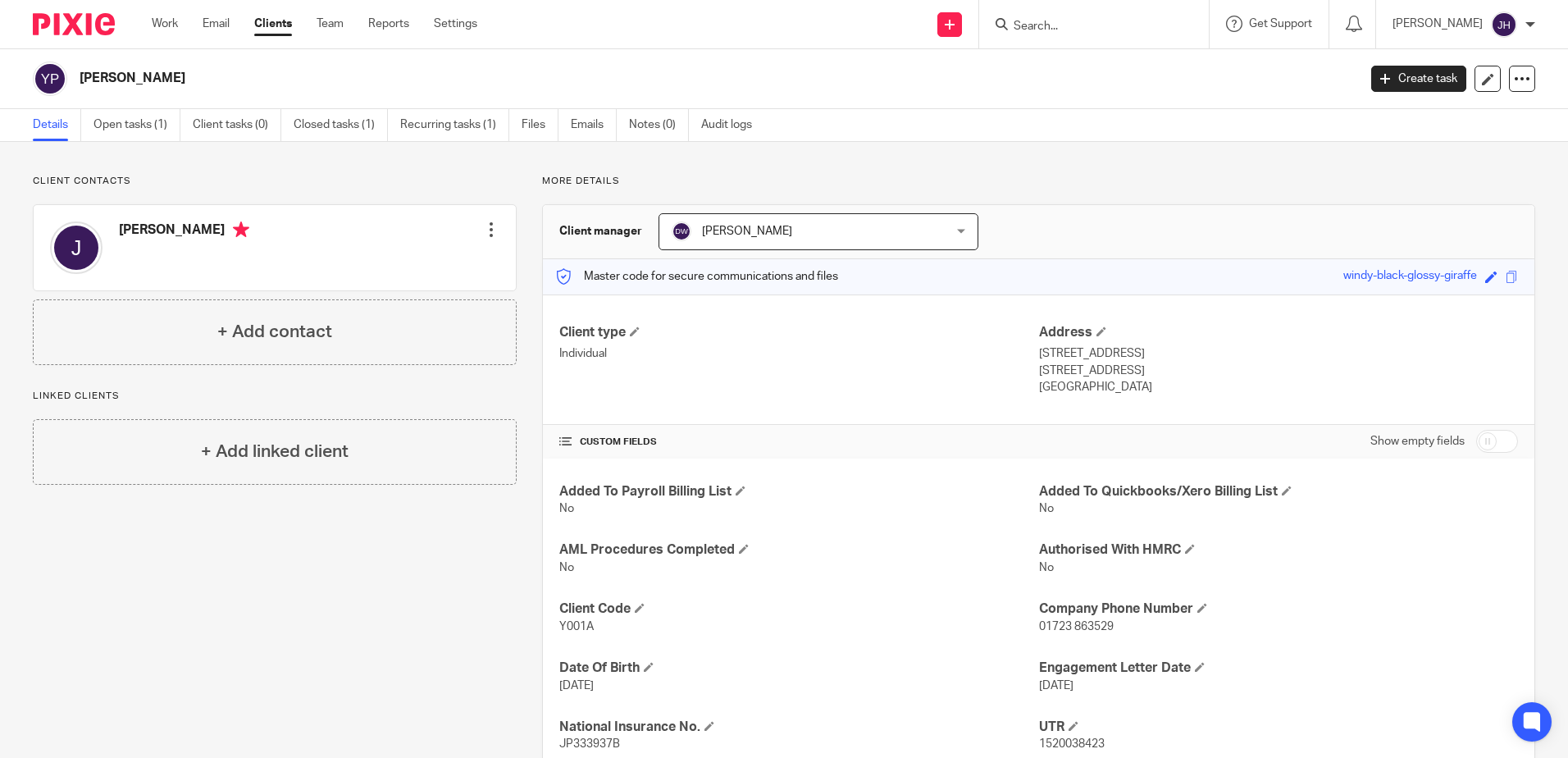
click at [1070, 20] on input "Search" at bounding box center [1086, 28] width 147 height 15
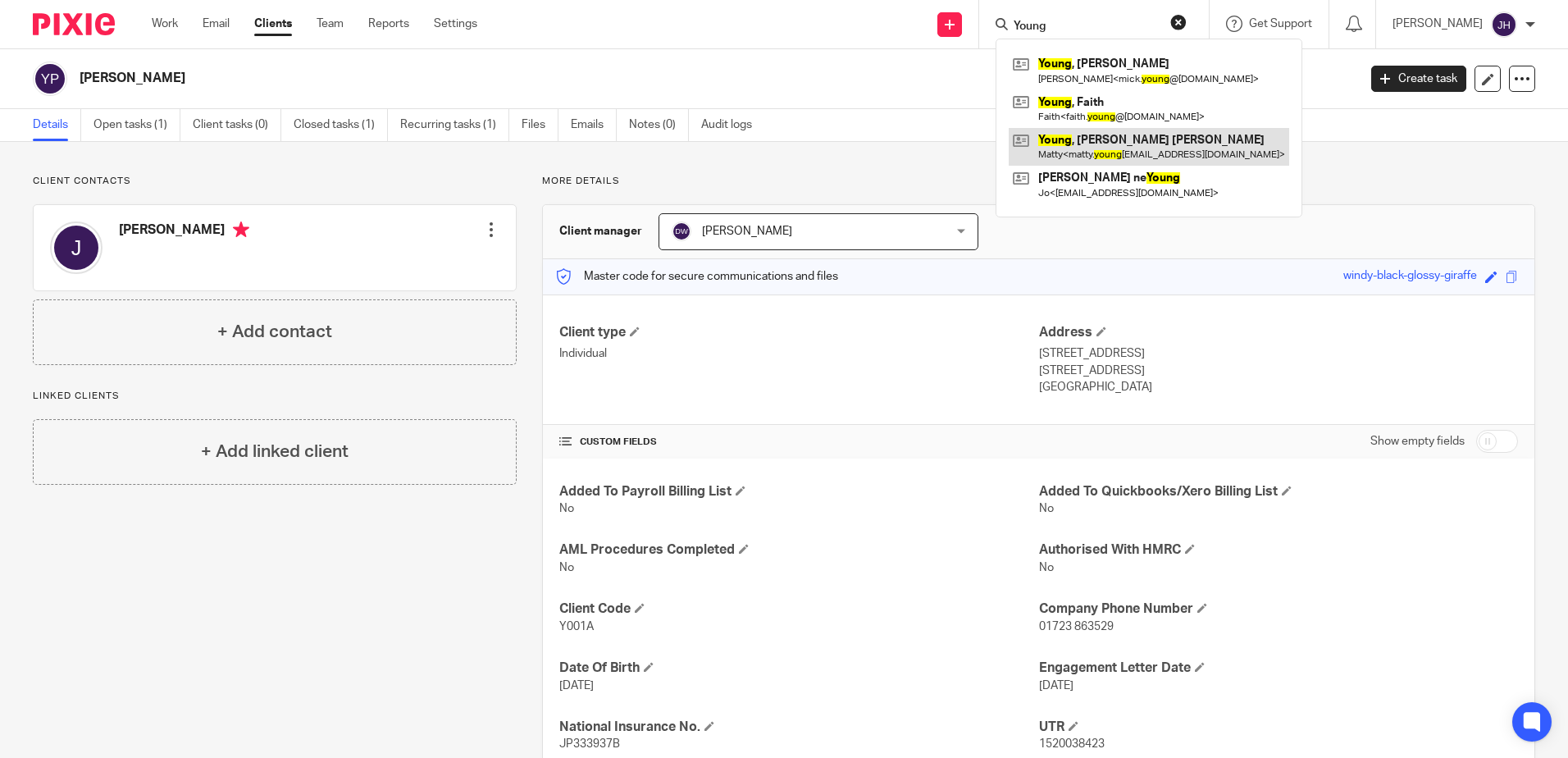
type input "Young"
click at [1121, 142] on link at bounding box center [1148, 147] width 281 height 38
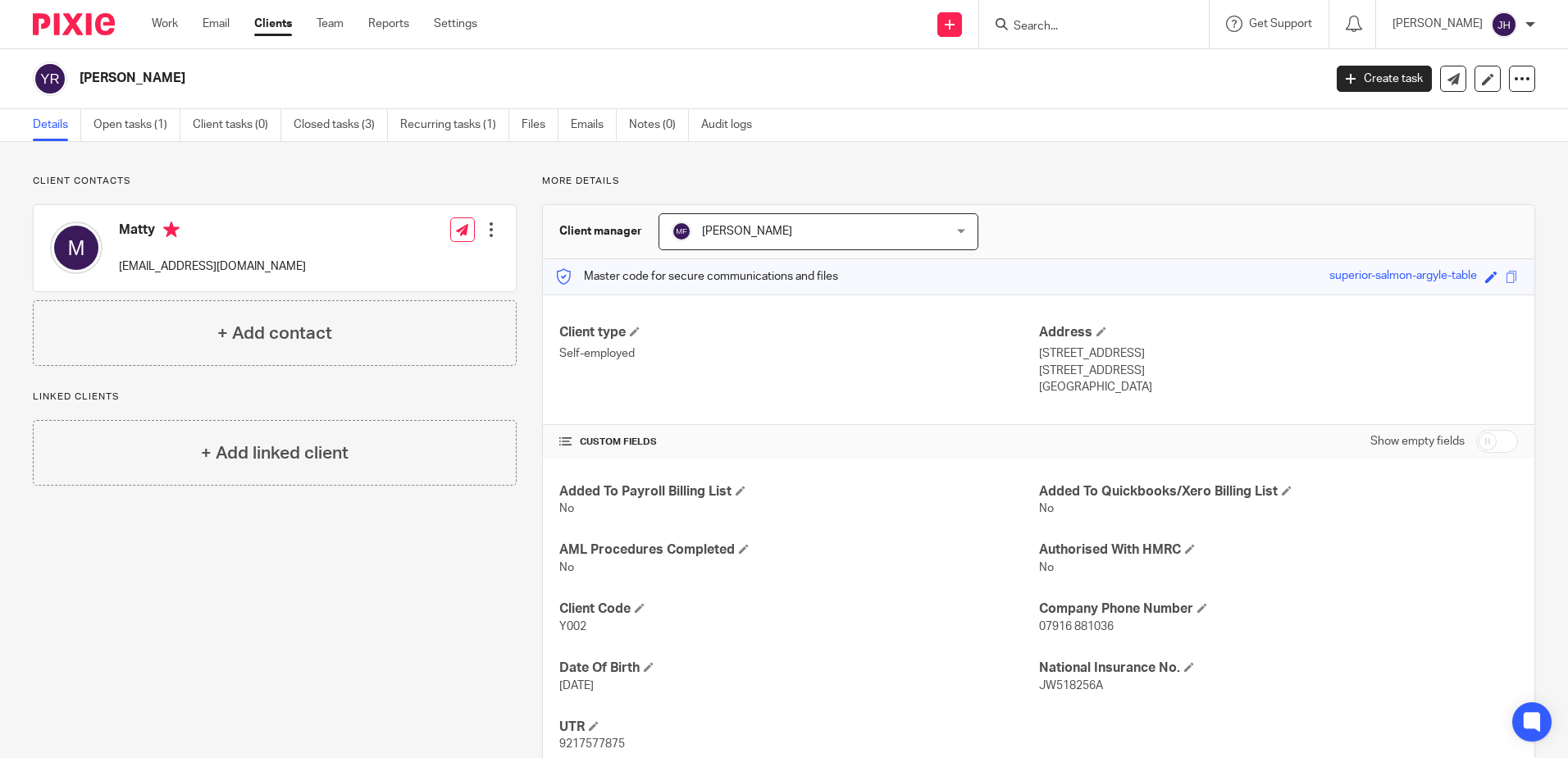
click at [1082, 23] on input "Search" at bounding box center [1086, 28] width 147 height 15
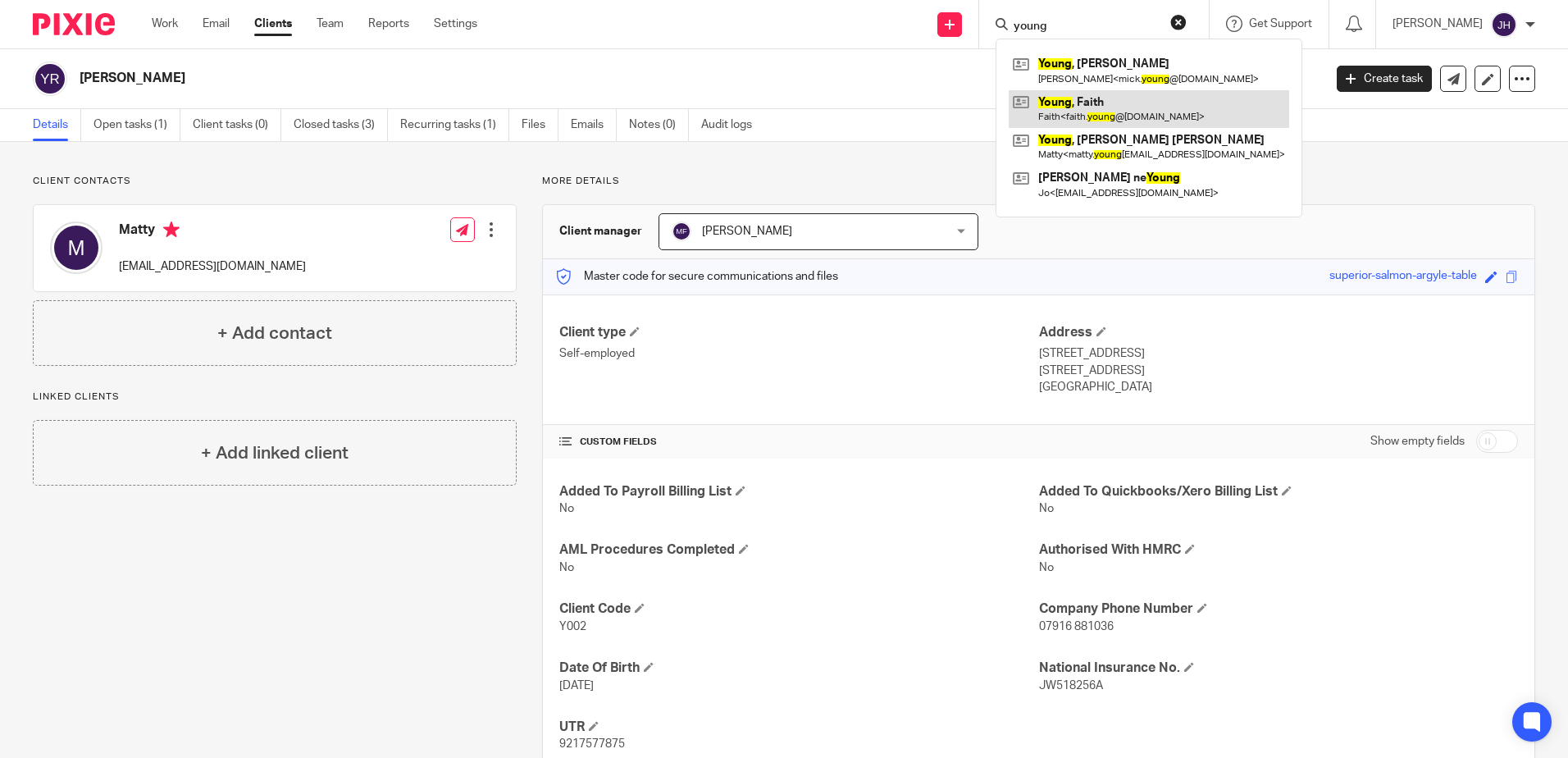
type input "young"
click at [1108, 111] on link at bounding box center [1148, 109] width 281 height 38
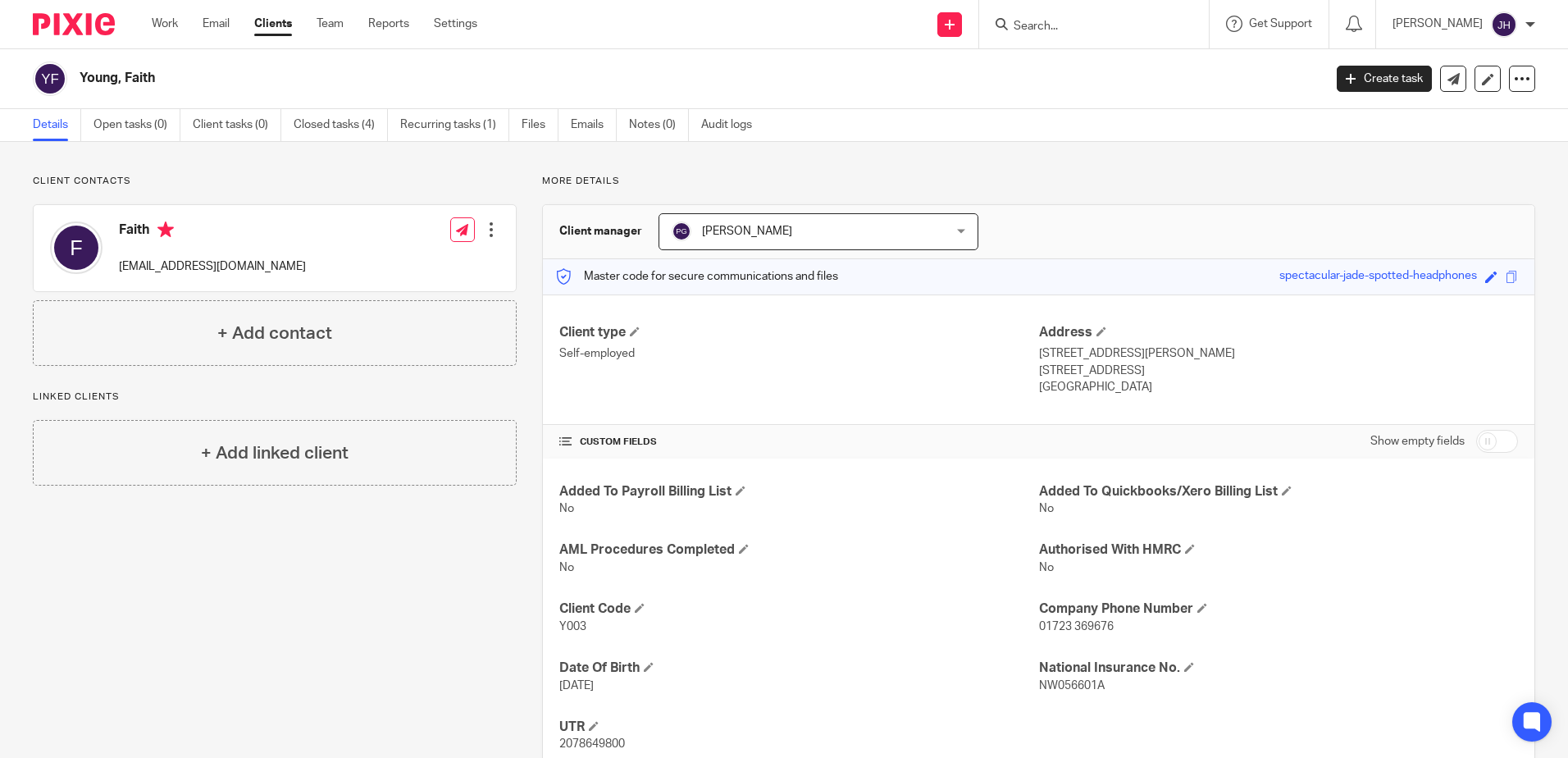
click at [1116, 31] on input "Search" at bounding box center [1086, 28] width 147 height 15
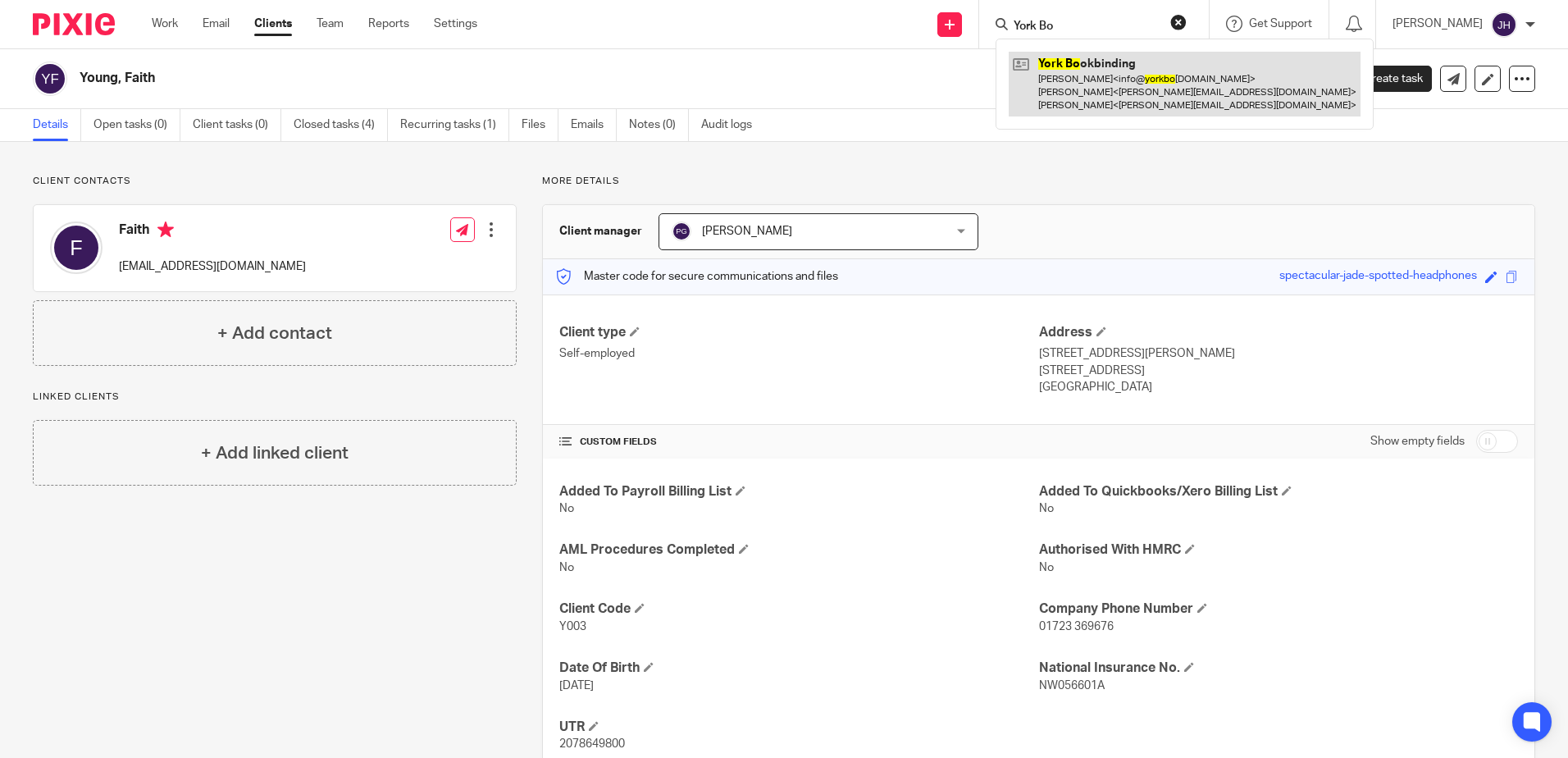
type input "York Bo"
click at [1157, 88] on link at bounding box center [1184, 84] width 352 height 64
